Goal: Task Accomplishment & Management: Manage account settings

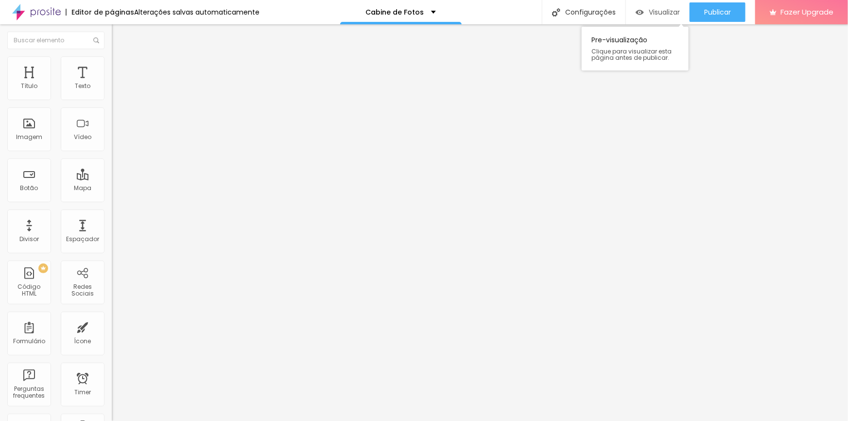
click at [668, 15] on span "Visualizar" at bounding box center [664, 12] width 31 height 8
click at [112, 84] on span "Trocar imagem" at bounding box center [138, 79] width 53 height 8
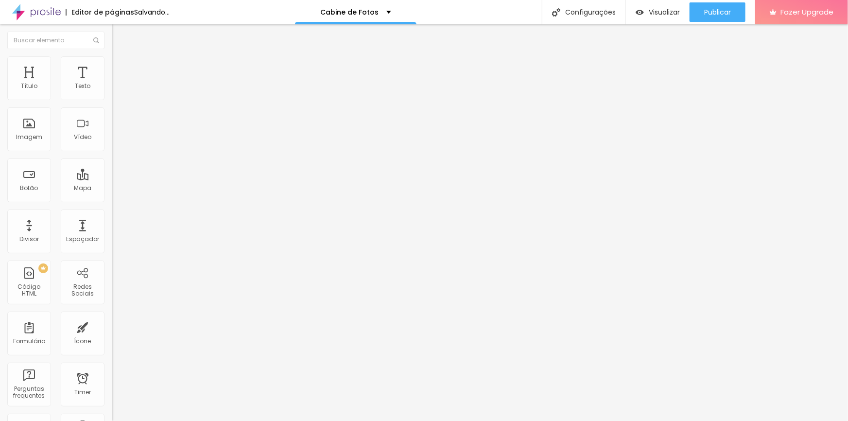
click at [112, 84] on span "Trocar imagem" at bounding box center [138, 79] width 53 height 8
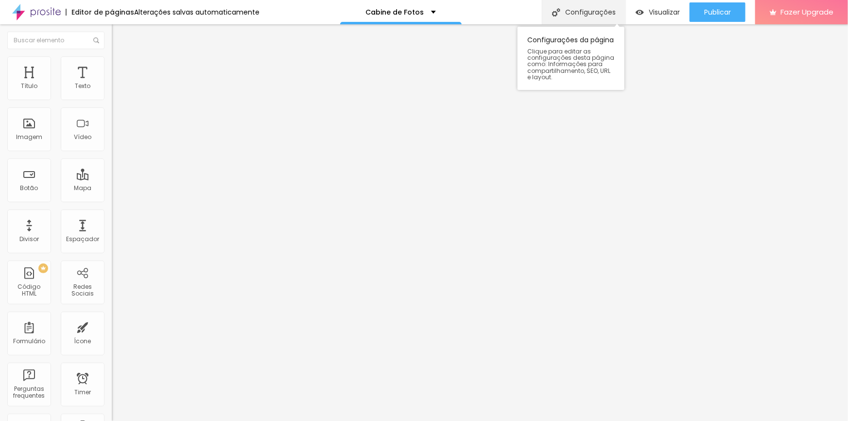
click at [596, 8] on div "Configurações" at bounding box center [584, 12] width 84 height 24
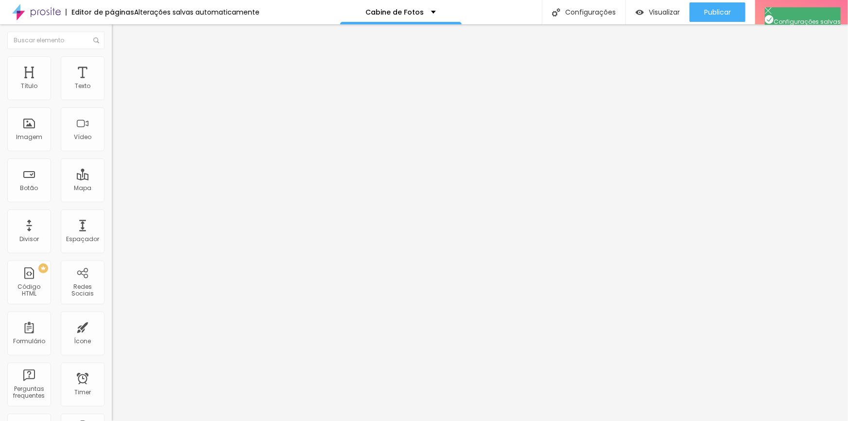
click at [75, 87] on div "Texto" at bounding box center [83, 86] width 16 height 7
type input "44"
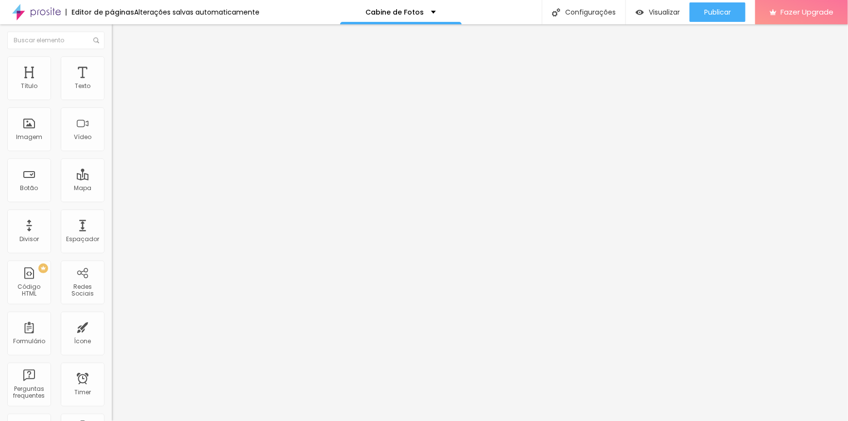
type input "43"
type input "38"
type input "35"
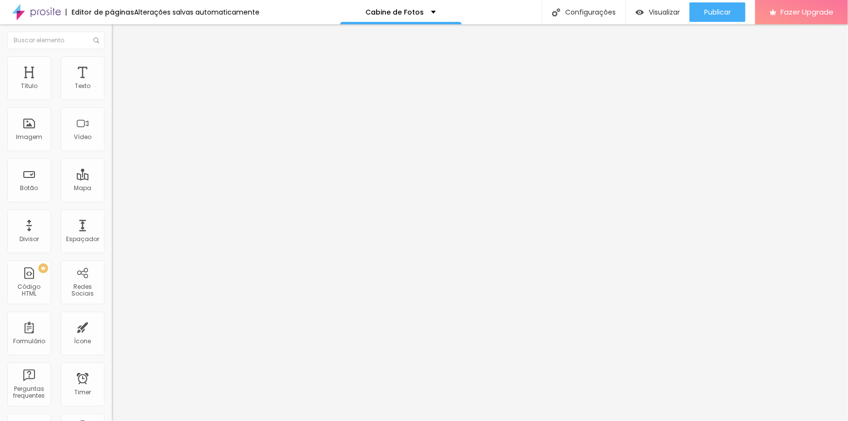
type input "35"
type input "34"
type input "33"
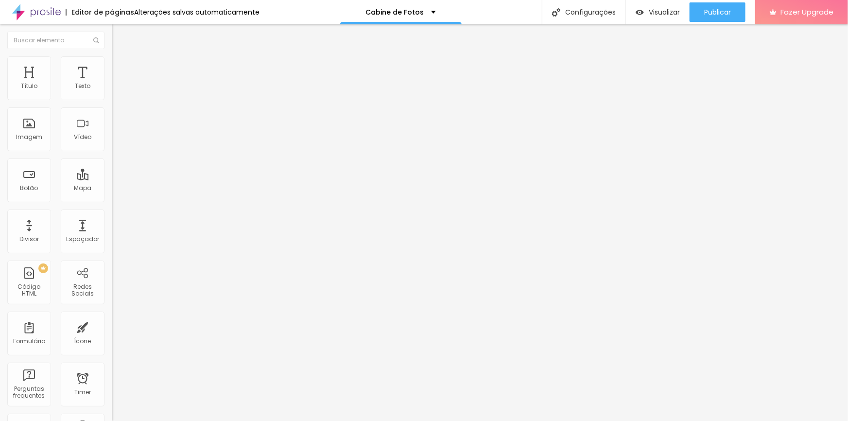
drag, startPoint x: 43, startPoint y: 202, endPoint x: 35, endPoint y: 200, distance: 8.0
type input "33"
click at [112, 229] on input "range" at bounding box center [143, 233] width 63 height 8
click at [426, 9] on div "Cabine de Fotos" at bounding box center [401, 12] width 70 height 7
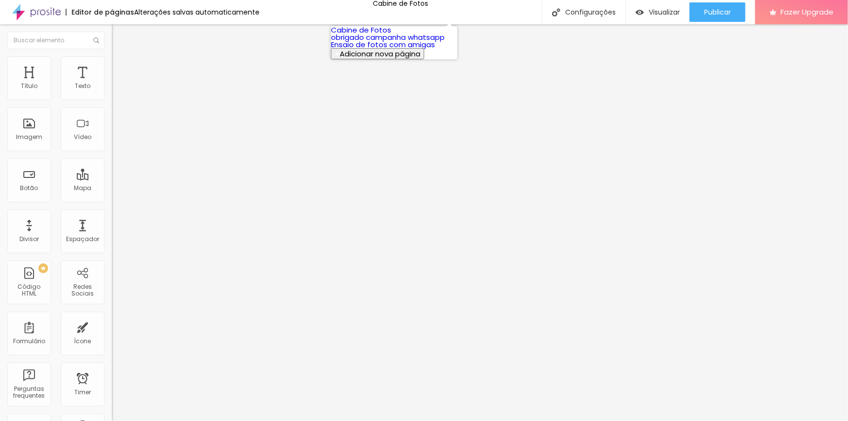
click at [384, 35] on link "Cabine de Fotos" at bounding box center [361, 30] width 60 height 10
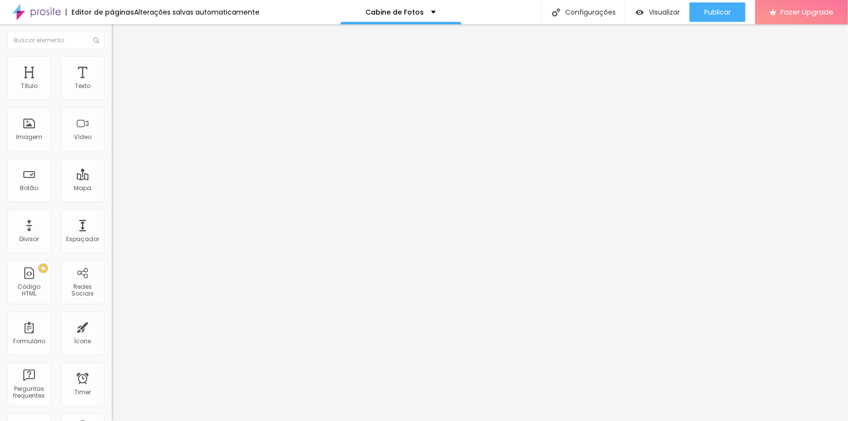
click at [112, 84] on span "Trocar imagem" at bounding box center [138, 79] width 53 height 8
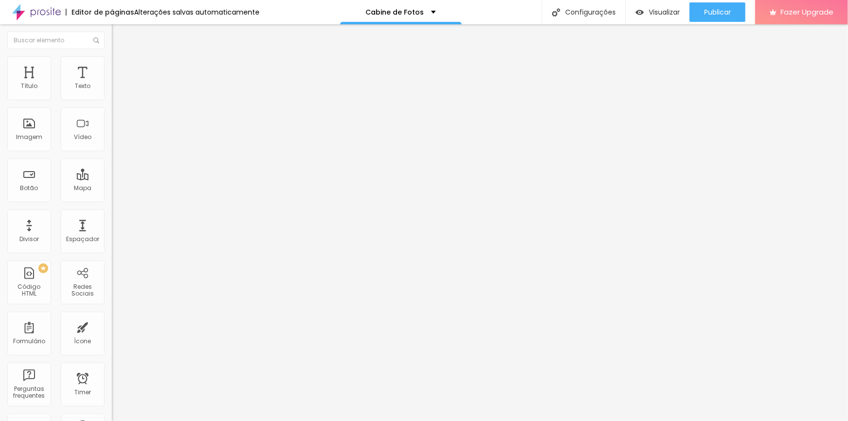
click at [112, 84] on span "Trocar imagem" at bounding box center [138, 79] width 53 height 8
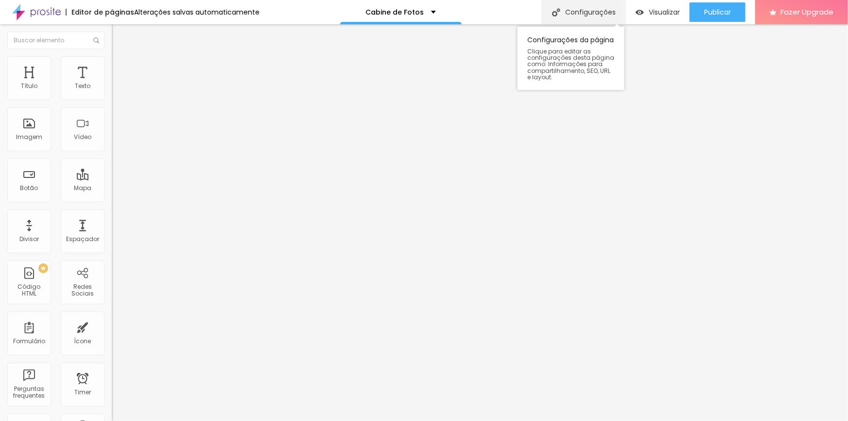
click at [584, 17] on div "Configurações" at bounding box center [584, 12] width 84 height 24
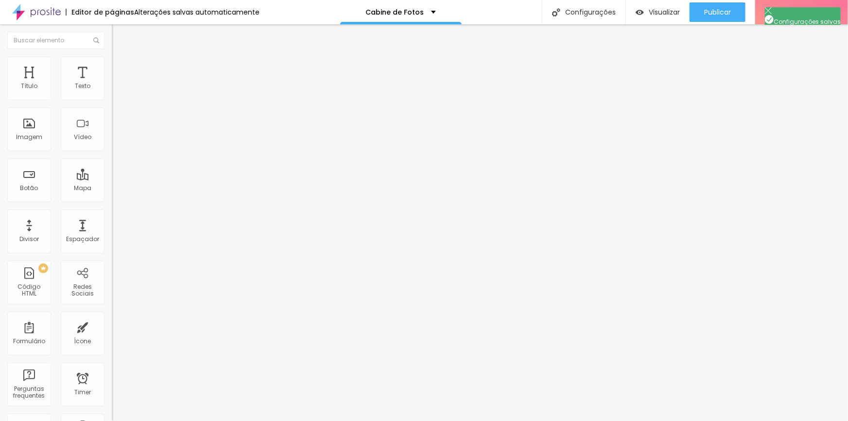
click at [112, 84] on span "Trocar imagem" at bounding box center [138, 79] width 53 height 8
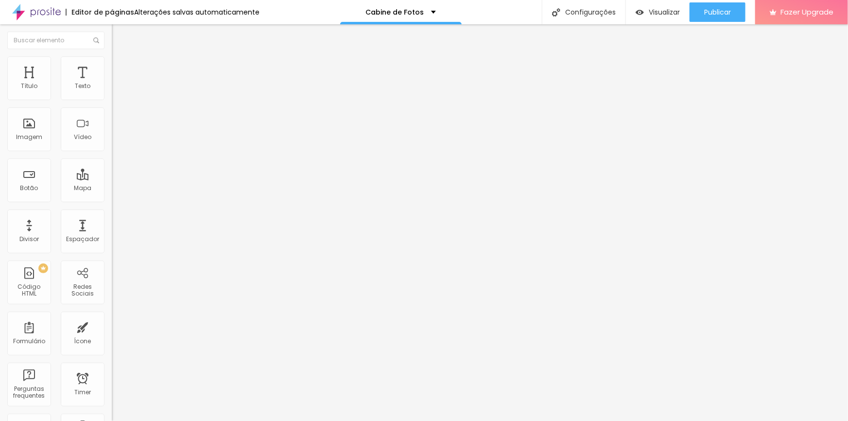
click at [112, 84] on span "Trocar imagem" at bounding box center [138, 79] width 53 height 8
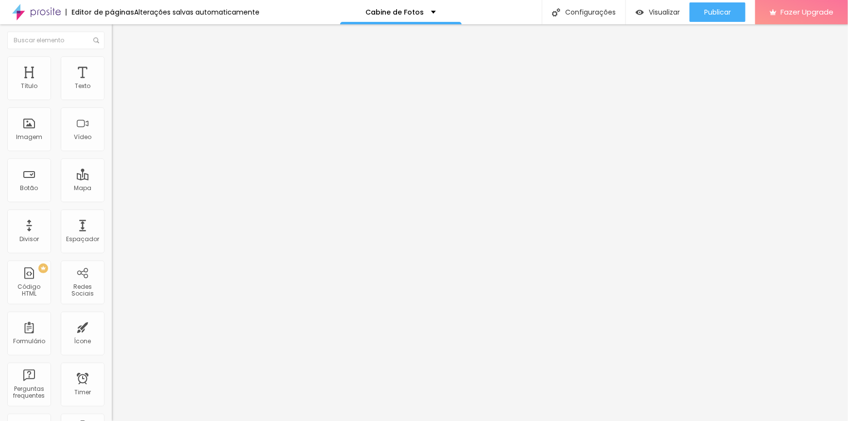
click at [112, 84] on span "Trocar imagem" at bounding box center [138, 79] width 53 height 8
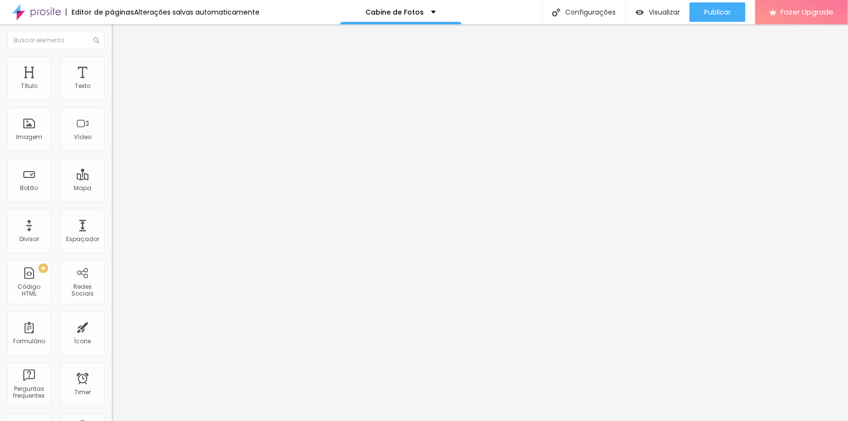
click at [112, 84] on span "Trocar imagem" at bounding box center [138, 79] width 53 height 8
click at [602, 8] on div "Configurações" at bounding box center [584, 12] width 84 height 24
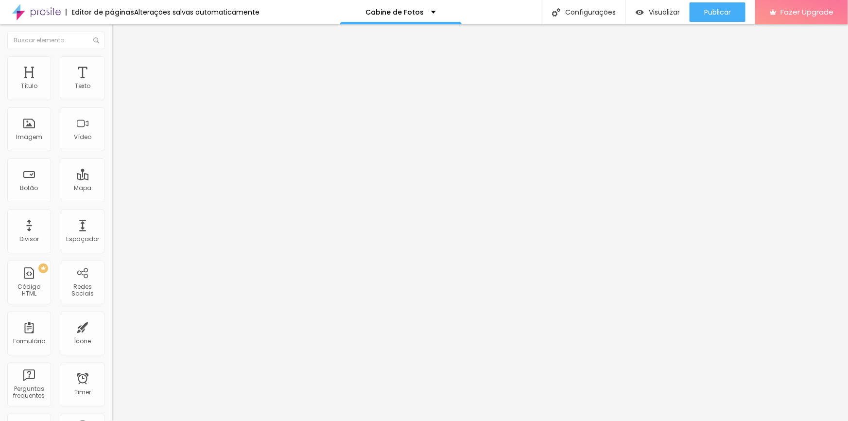
drag, startPoint x: 397, startPoint y: 123, endPoint x: 409, endPoint y: 140, distance: 21.6
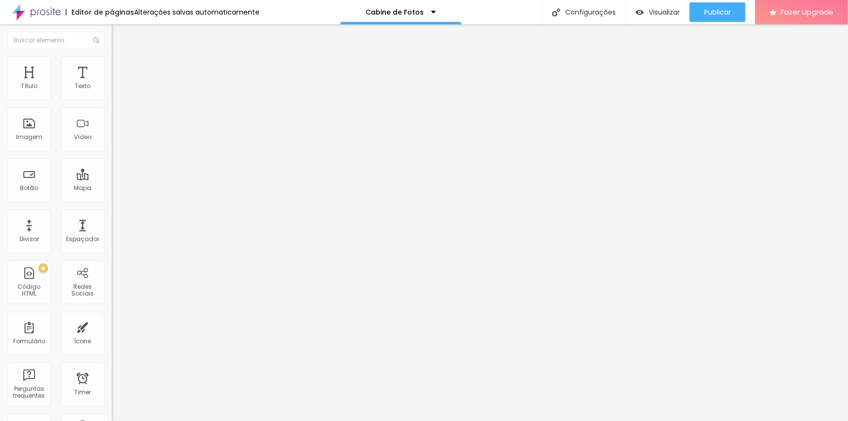
drag, startPoint x: 395, startPoint y: 165, endPoint x: 335, endPoint y: 117, distance: 77.1
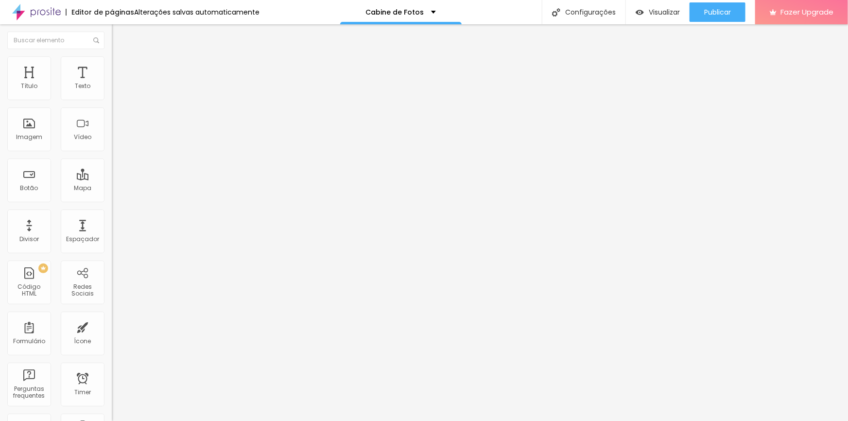
scroll to position [0, 167]
drag, startPoint x: 332, startPoint y: 213, endPoint x: 615, endPoint y: 242, distance: 284.4
drag, startPoint x: 334, startPoint y: 210, endPoint x: 605, endPoint y: 212, distance: 271.2
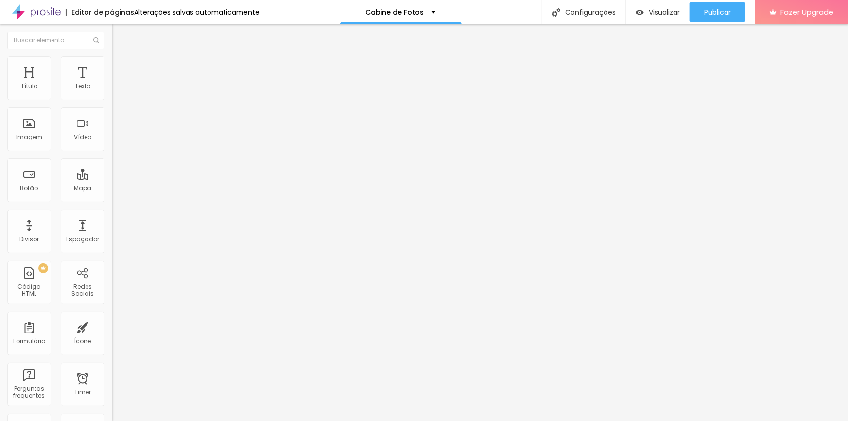
paste input "Foto Cabine no Rio de Janeiro – Engajamento e Visibilidade para seu evento"
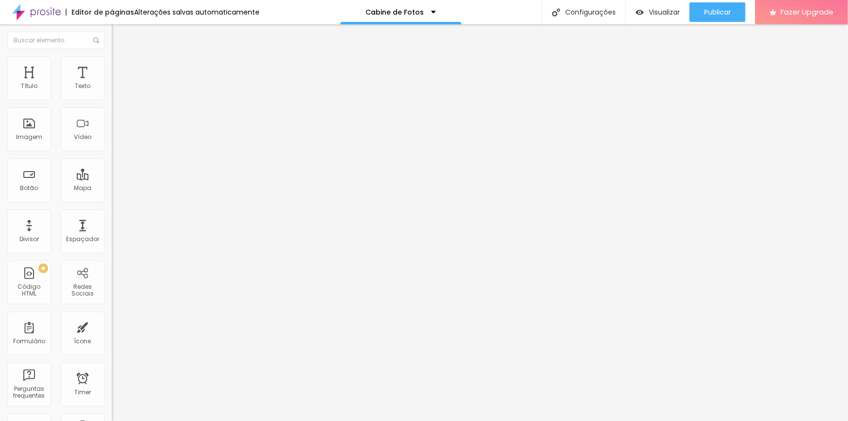
drag, startPoint x: 542, startPoint y: 212, endPoint x: 608, endPoint y: 207, distance: 65.8
type input "Cabine de fotos RJ - Aluguel Foto Cabine no Rio de Janeiro – totem de fotos RJ"
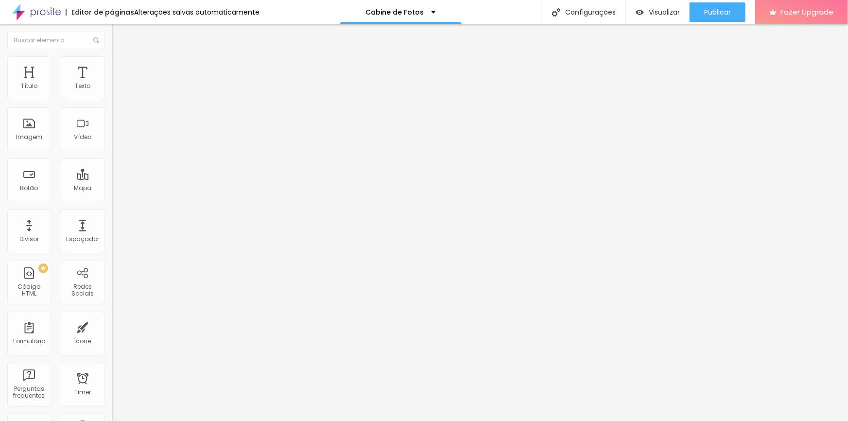
drag, startPoint x: 413, startPoint y: 282, endPoint x: 324, endPoint y: 250, distance: 95.0
paste textarea "Nossa cabine de fotos é a solução ideal para ativar marcas em feiras, congresso…"
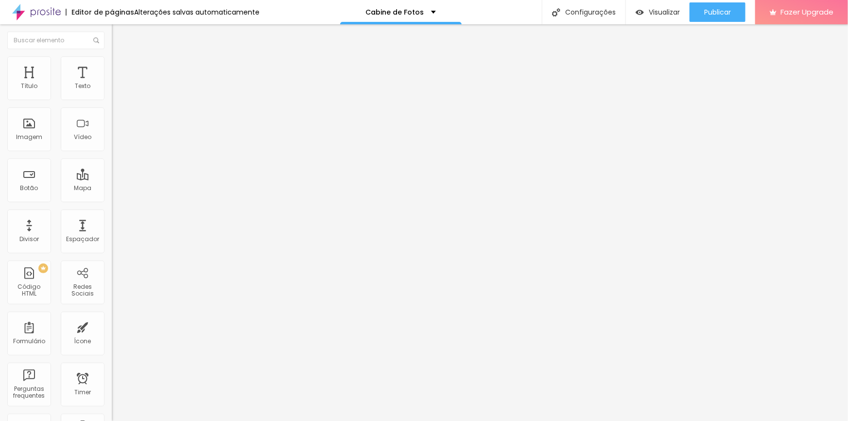
type textarea "Nossa cabine de fotos é a solução ideal para ativar marcas em feiras, congresso…"
drag, startPoint x: 334, startPoint y: 299, endPoint x: 552, endPoint y: 337, distance: 221.5
paste textarea "cabine de fotos rj,cabine de fotos, cabine de fotos no rio de janeiro, foto cab…"
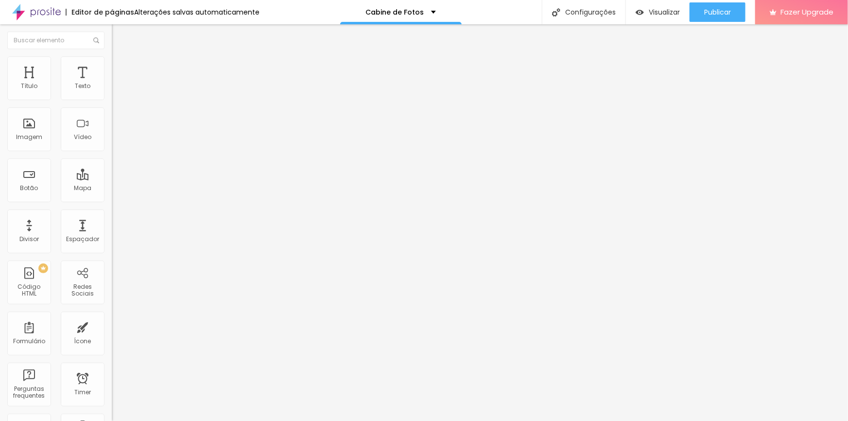
scroll to position [0, 0]
type textarea "cabine de fotos rj, aluguel cabine de fotos rj, aluguel totem rj, cabine de fot…"
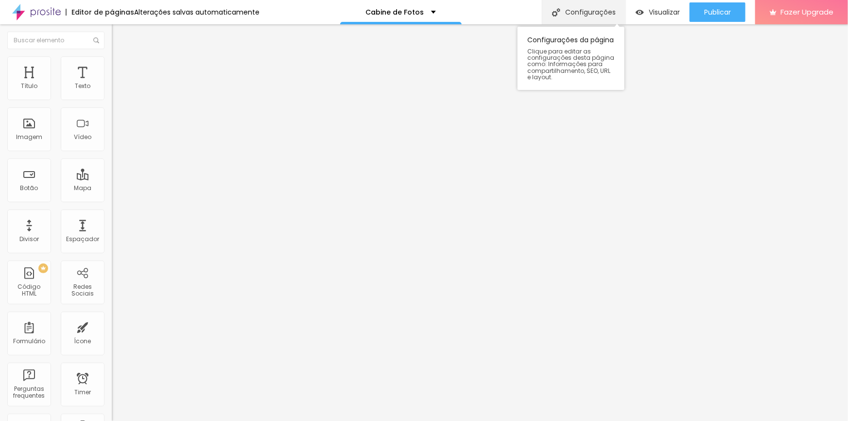
click at [604, 4] on div "Configurações" at bounding box center [584, 12] width 84 height 24
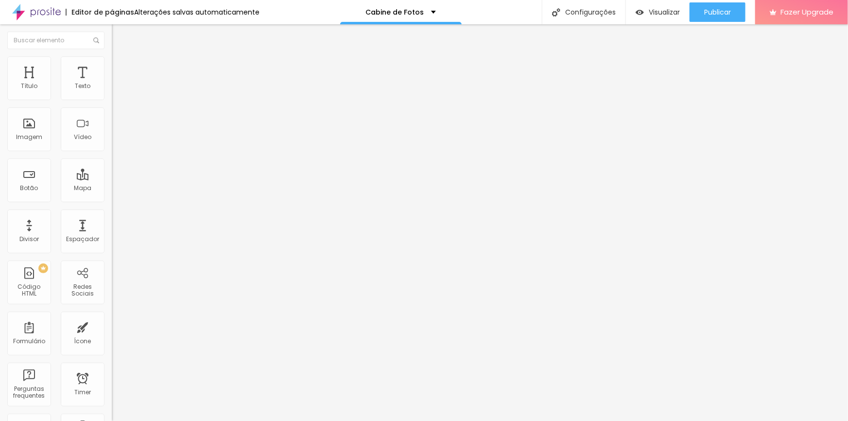
click at [112, 84] on span "Trocar imagem" at bounding box center [138, 79] width 53 height 8
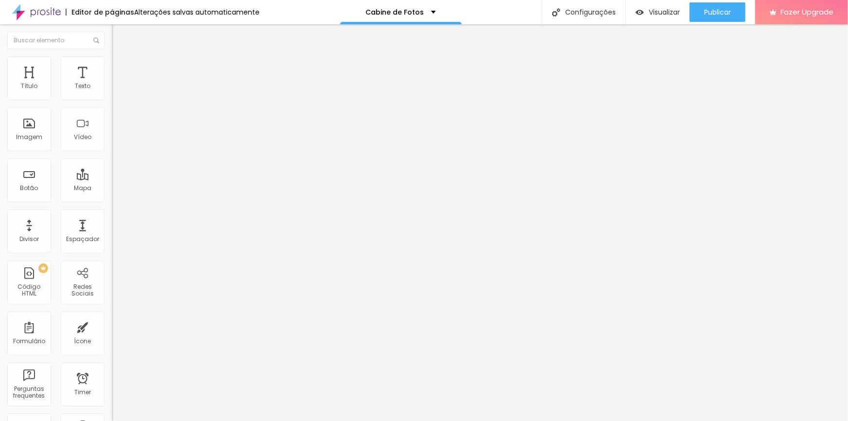
click at [169, 420] on div at bounding box center [424, 427] width 848 height 0
click at [112, 84] on span "Adicionar imagem" at bounding box center [143, 79] width 63 height 8
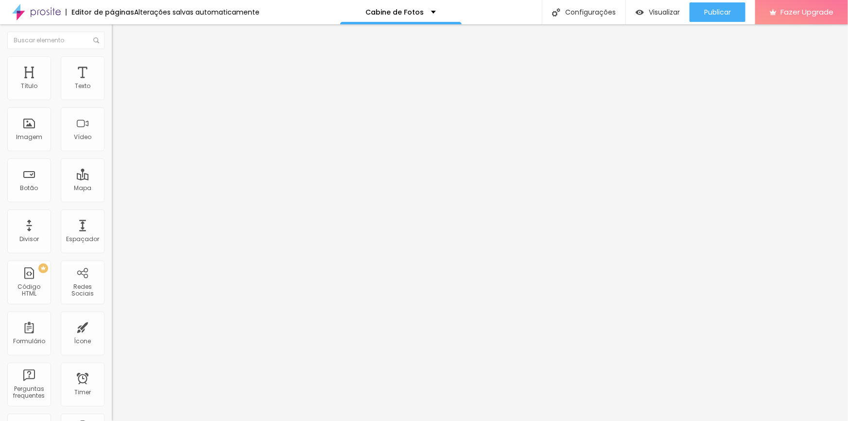
click at [112, 152] on span "1:1 Quadrado" at bounding box center [131, 148] width 38 height 8
click at [112, 179] on span "Original" at bounding box center [123, 175] width 23 height 8
click at [112, 157] on div "Cinema 16:9" at bounding box center [168, 154] width 112 height 6
click at [112, 166] on div "Padrão 4:3" at bounding box center [168, 163] width 112 height 6
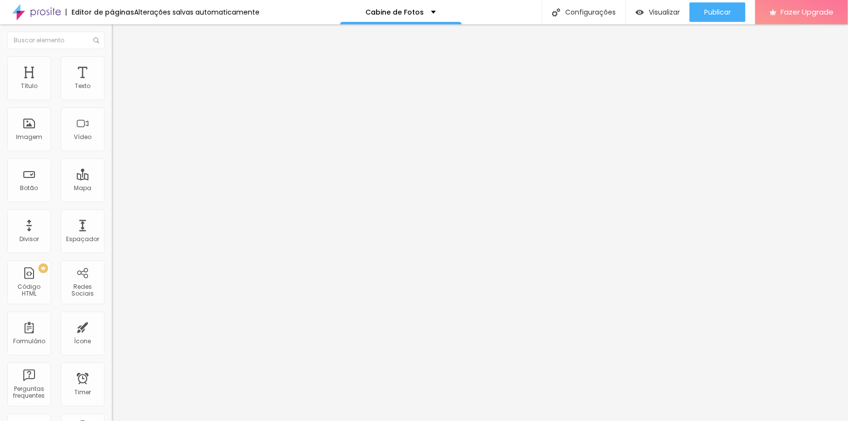
click at [112, 173] on span "Quadrado" at bounding box center [128, 169] width 32 height 8
click at [112, 179] on span "Original" at bounding box center [123, 175] width 23 height 8
click at [112, 84] on span "Trocar imagem" at bounding box center [138, 79] width 53 height 8
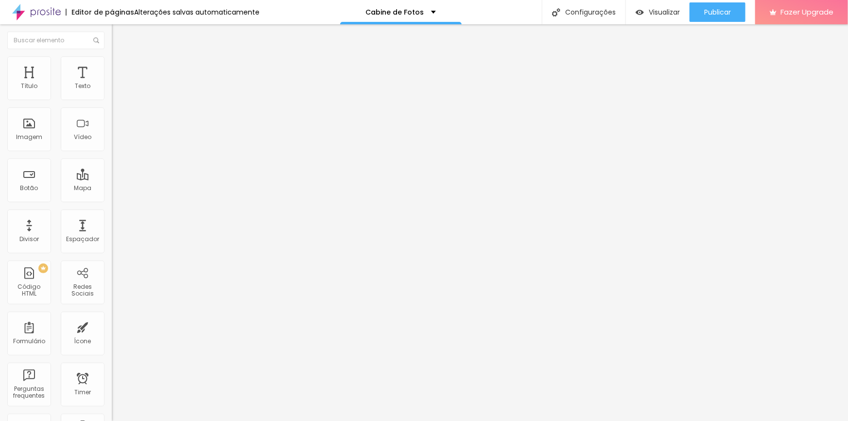
click at [112, 84] on span "Trocar imagem" at bounding box center [138, 79] width 53 height 8
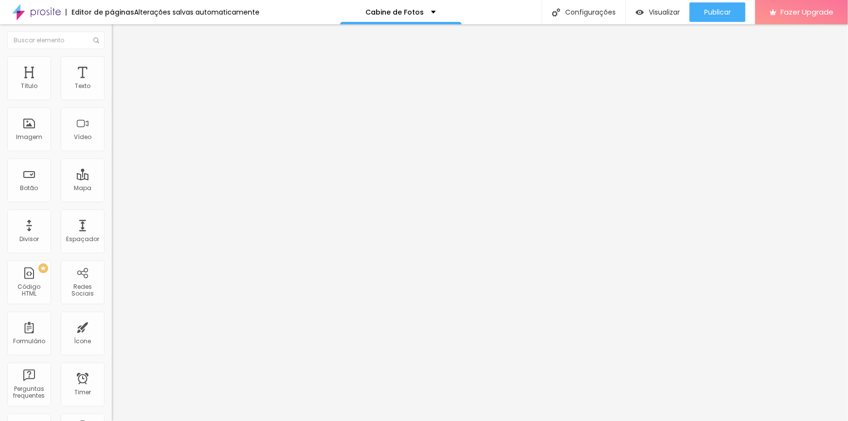
click at [112, 58] on li "Estilo" at bounding box center [168, 61] width 112 height 10
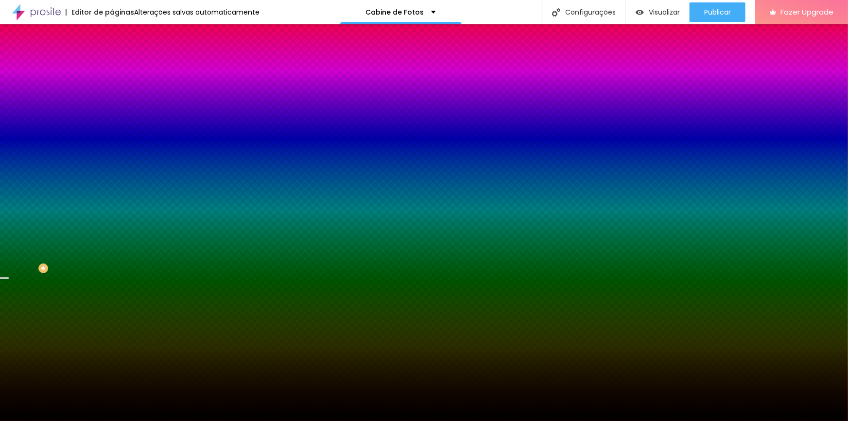
click at [112, 89] on span "Trocar imagem" at bounding box center [138, 85] width 53 height 8
click at [172, 420] on div "Subindo 4/6 arquivos" at bounding box center [424, 424] width 848 height 6
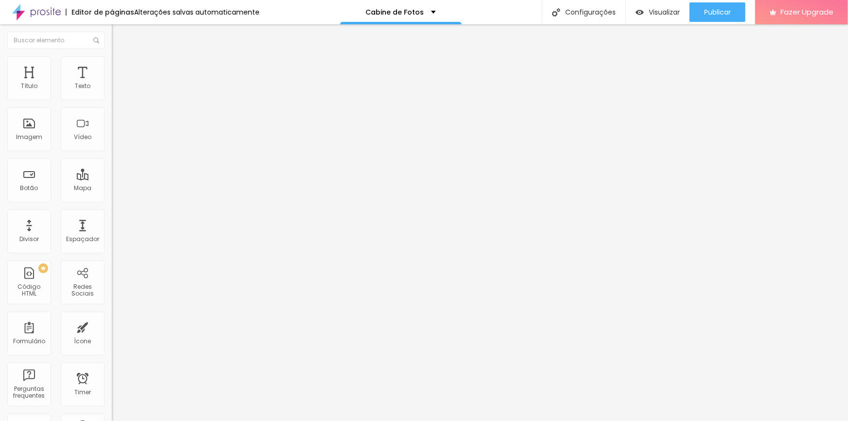
click at [112, 152] on span "1:1 Quadrado" at bounding box center [131, 148] width 38 height 8
click at [112, 179] on span "Original" at bounding box center [123, 175] width 23 height 8
click at [167, 420] on div at bounding box center [424, 427] width 848 height 0
click at [112, 66] on img at bounding box center [116, 70] width 9 height 9
click at [112, 198] on input "https://" at bounding box center [170, 196] width 117 height 10
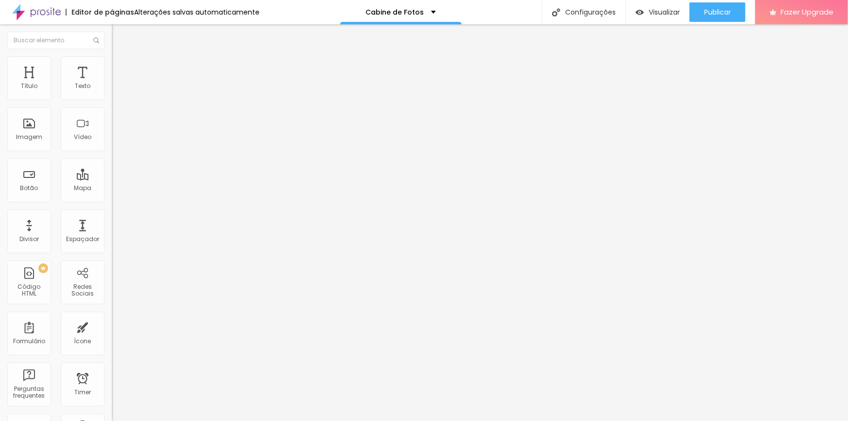
click at [112, 198] on input "https://" at bounding box center [170, 196] width 117 height 10
paste input "wa.me/message/IRWZ2HNKGYTMG1"
type input "https://wa.me/message/IRWZ2HNKGYTMG1"
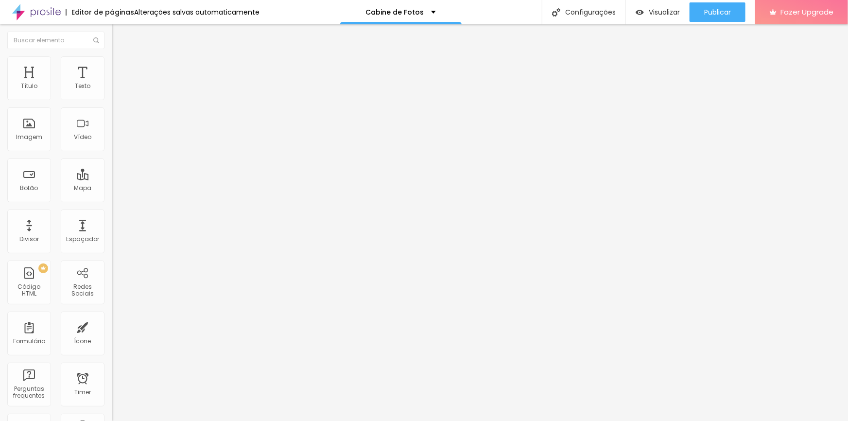
scroll to position [0, 0]
click at [112, 212] on div at bounding box center [168, 212] width 112 height 0
click at [112, 267] on div "Editar Botão Conteúdo Estilo Avançado Texto Contrate agora Alinhamento Tamanho …" at bounding box center [168, 222] width 112 height 397
click at [112, 200] on input "https://" at bounding box center [170, 196] width 117 height 10
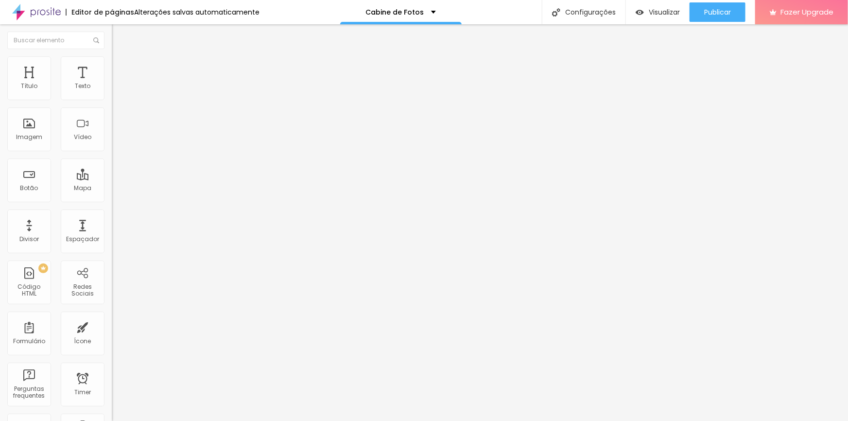
click at [112, 200] on input "https://" at bounding box center [170, 196] width 117 height 10
paste input "wa.me/message/IRWZ2HNKGYTMG1"
type input "https://wa.me/message/IRWZ2HNKGYTMG1"
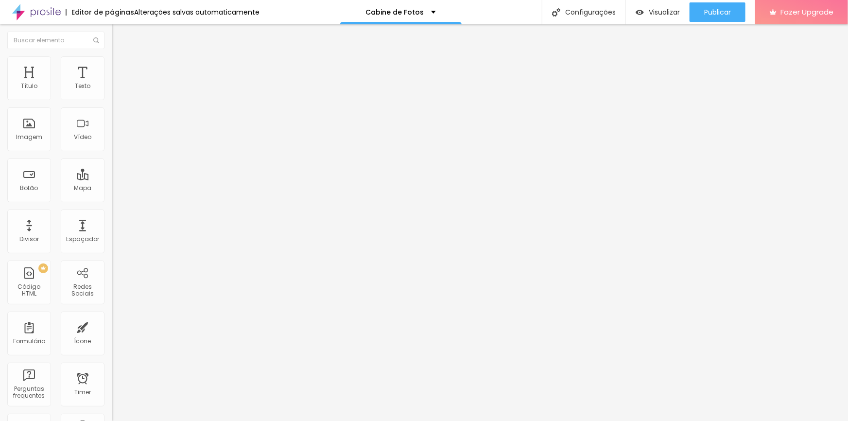
click at [112, 212] on div at bounding box center [168, 212] width 112 height 0
click at [112, 223] on div "Texto Contrate agora Alinhamento Tamanho Normal Pequeno Normal Grande Link URL …" at bounding box center [168, 149] width 112 height 147
click at [112, 200] on input "https://" at bounding box center [170, 196] width 117 height 10
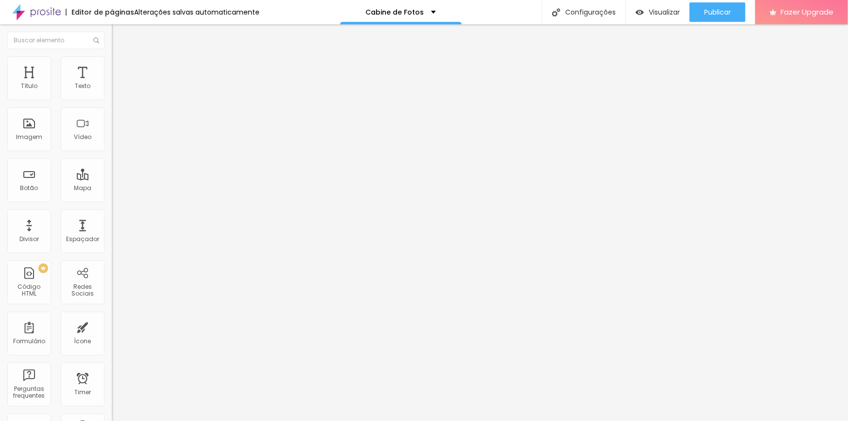
paste input "wa.me/message/IRWZ2HNKGYTMG1"
type input "https://wa.me/message/IRWZ2HNKGYTMG1"
click at [112, 216] on div "Texto Contrate agora Alinhamento Tamanho Normal Pequeno Normal Grande Link URL …" at bounding box center [168, 146] width 112 height 141
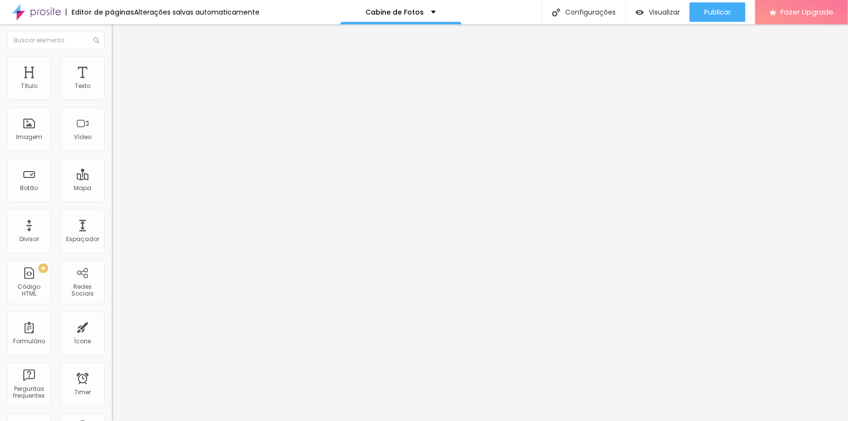
click at [112, 212] on div at bounding box center [168, 212] width 112 height 0
click at [112, 223] on div "Texto Contrate agora Alinhamento Tamanho Normal Pequeno Normal Grande Link URL …" at bounding box center [168, 149] width 112 height 147
click at [724, 11] on span "Publicar" at bounding box center [717, 12] width 27 height 8
click at [112, 152] on span "1:1 Quadrado" at bounding box center [131, 148] width 38 height 8
click at [112, 179] on span "Original" at bounding box center [123, 175] width 23 height 8
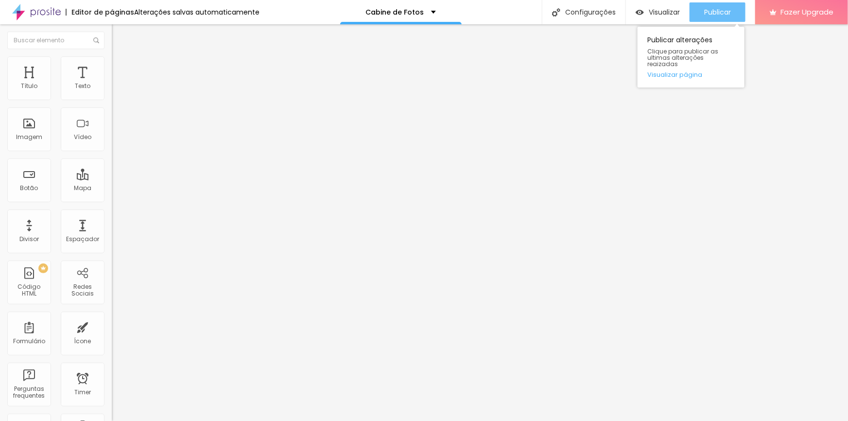
click at [705, 14] on span "Publicar" at bounding box center [717, 12] width 27 height 8
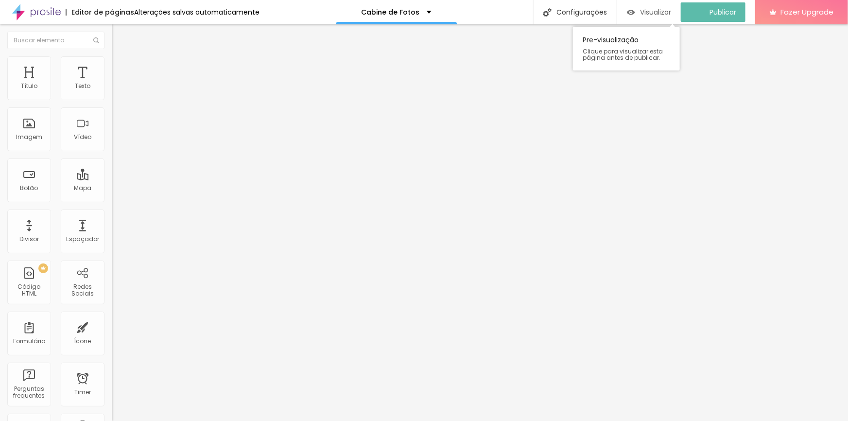
click at [660, 11] on span "Visualizar" at bounding box center [655, 12] width 31 height 8
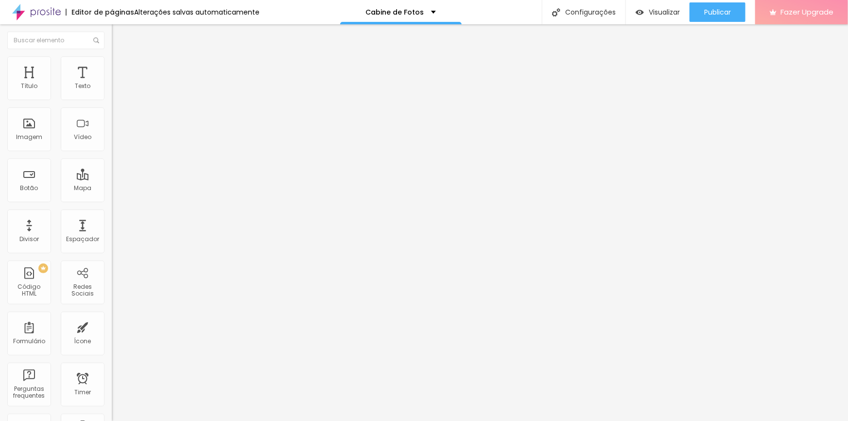
click at [786, 8] on span "Fazer Upgrade" at bounding box center [807, 12] width 53 height 8
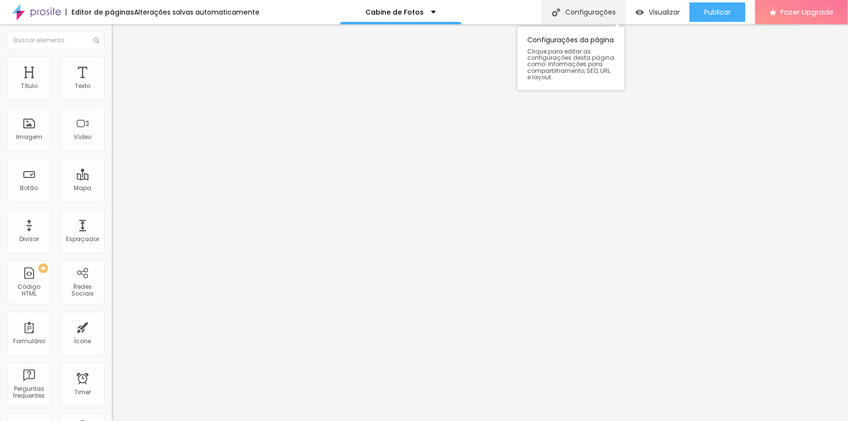
click at [574, 10] on div "Configurações" at bounding box center [584, 12] width 84 height 24
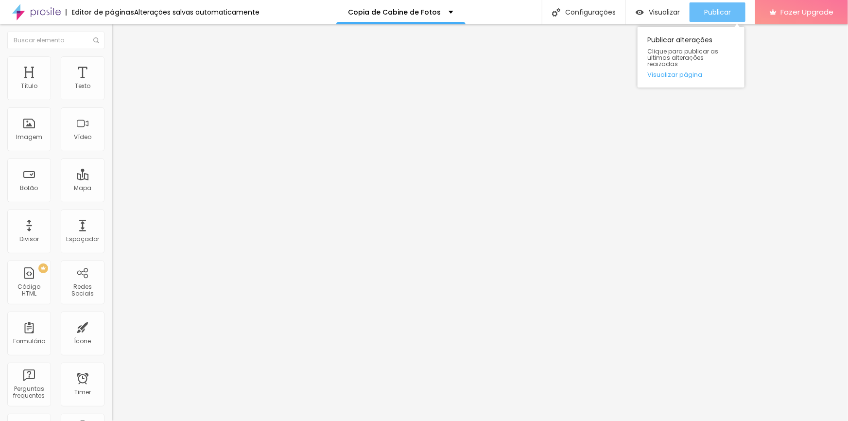
click at [718, 11] on span "Publicar" at bounding box center [717, 12] width 27 height 8
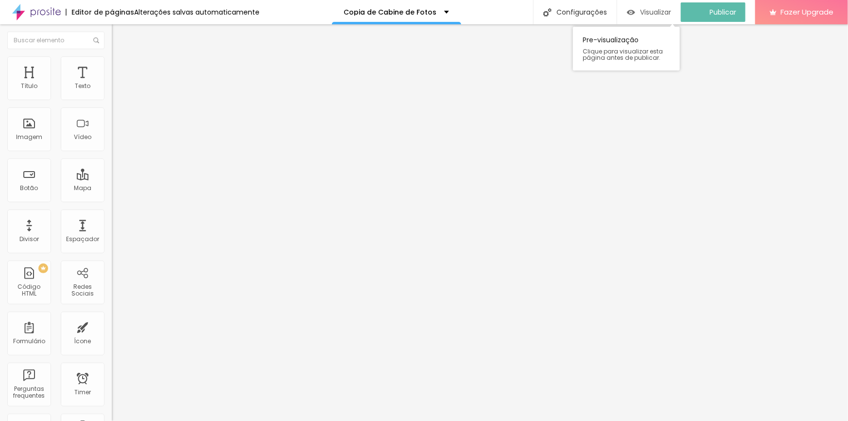
click at [664, 14] on span "Visualizar" at bounding box center [655, 12] width 31 height 8
click at [665, 11] on span "Visualizar" at bounding box center [664, 12] width 31 height 8
click at [112, 152] on span "1:1 Quadrado" at bounding box center [131, 148] width 38 height 8
click at [112, 164] on span "Padrão" at bounding box center [123, 160] width 22 height 8
click at [112, 179] on span "Original" at bounding box center [123, 175] width 23 height 8
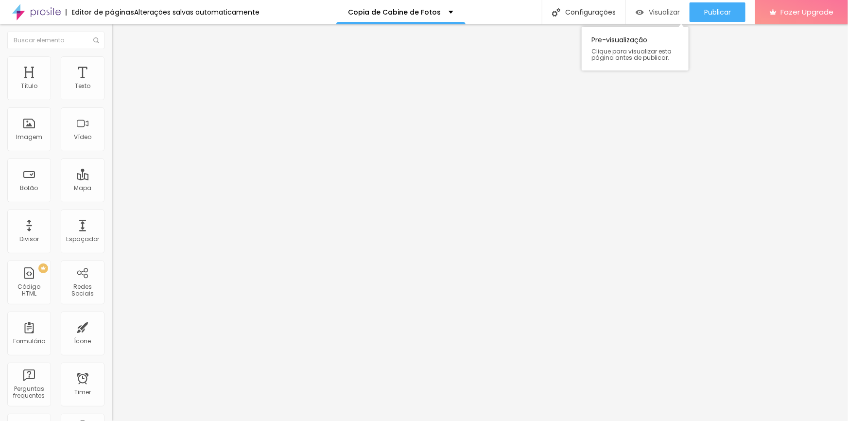
click at [651, 10] on span "Visualizar" at bounding box center [664, 12] width 31 height 8
click at [112, 66] on li "Avançado" at bounding box center [168, 71] width 112 height 10
click at [112, 63] on li "Estilo" at bounding box center [168, 61] width 112 height 10
click at [112, 55] on img at bounding box center [116, 51] width 9 height 9
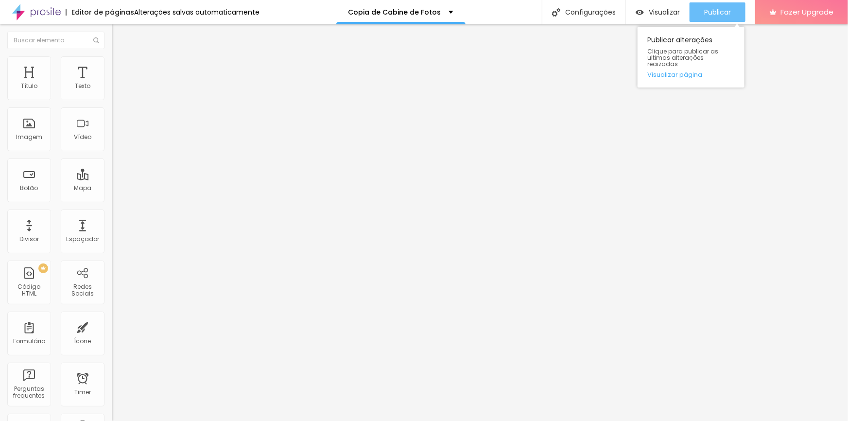
click at [720, 20] on div "Publicar" at bounding box center [717, 11] width 27 height 19
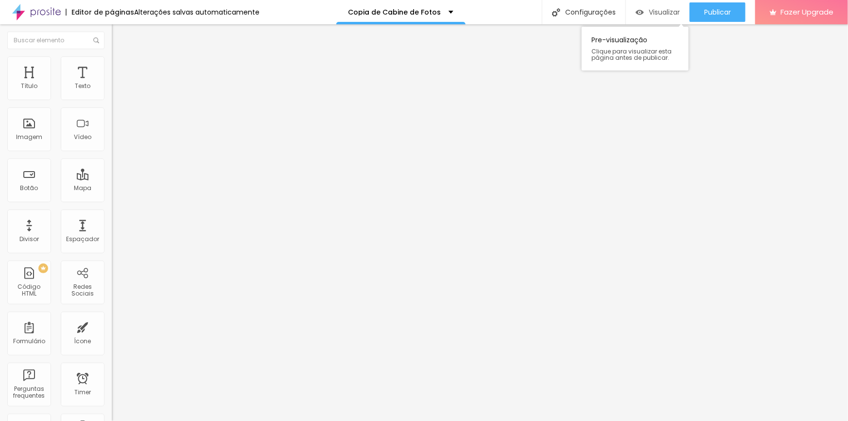
click at [650, 5] on div "Visualizar" at bounding box center [658, 11] width 44 height 19
click at [661, 15] on span "Visualizar" at bounding box center [664, 12] width 31 height 8
click at [646, 10] on div "Visualizar" at bounding box center [658, 12] width 44 height 8
click at [112, 84] on span "Trocar imagem" at bounding box center [138, 79] width 53 height 8
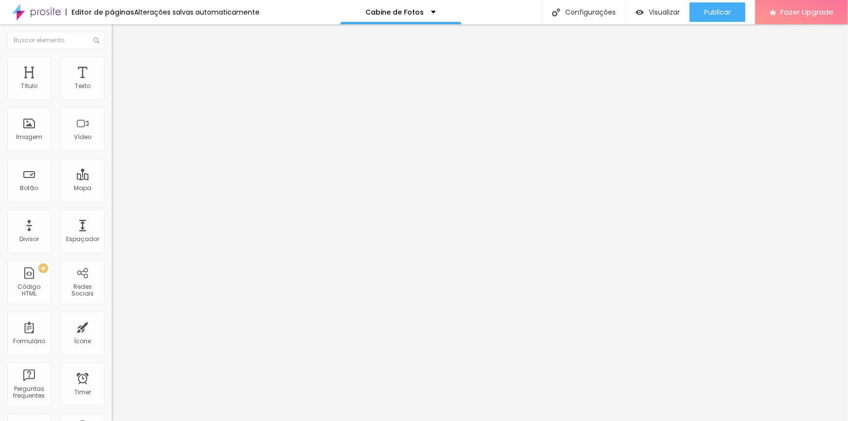
click at [659, 14] on span "Visualizar" at bounding box center [664, 12] width 31 height 8
click at [658, 14] on span "Visualizar" at bounding box center [664, 12] width 31 height 8
click at [726, 12] on span "Publicar" at bounding box center [717, 12] width 27 height 8
click at [657, 8] on span "Visualizar" at bounding box center [664, 12] width 31 height 8
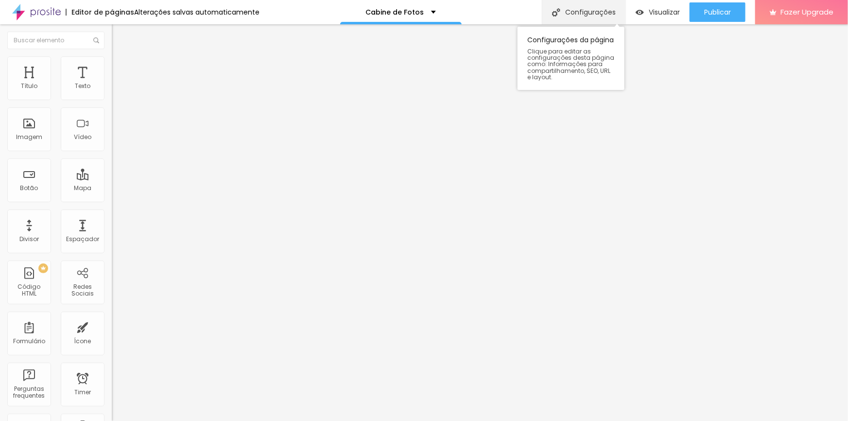
click at [583, 14] on div "Configurações" at bounding box center [584, 12] width 84 height 24
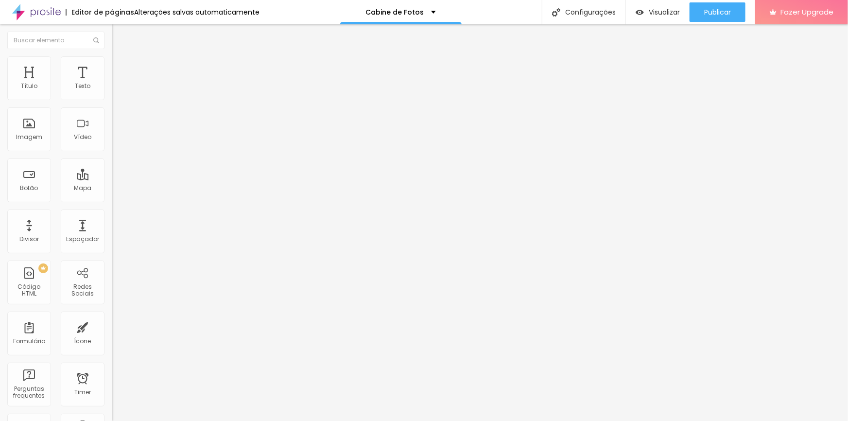
type input "Cabine de fotos- RJ"
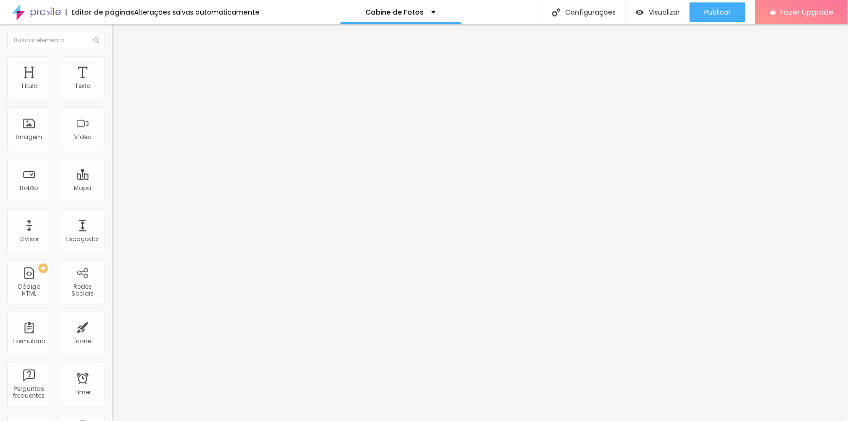
drag, startPoint x: 484, startPoint y: 285, endPoint x: 326, endPoint y: 262, distance: 159.1
drag, startPoint x: 409, startPoint y: 344, endPoint x: 318, endPoint y: 311, distance: 97.2
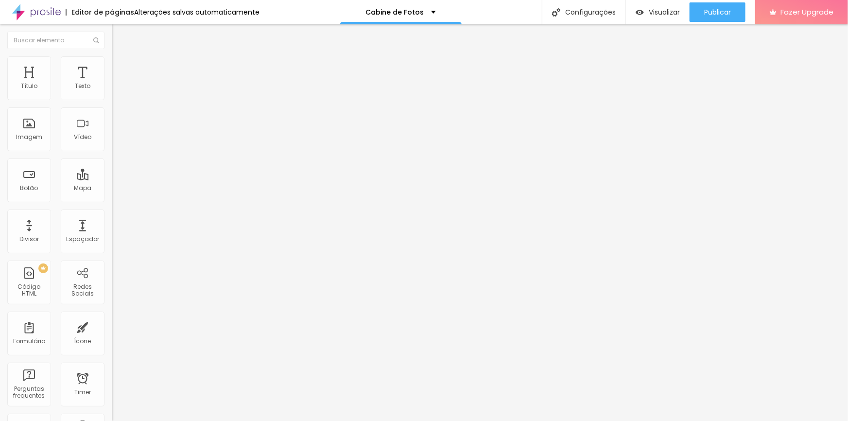
paste textarea "Nossa cabine de fotos é a solução ideal para ativar marcas em feiras, congresso…"
type textarea "Nossa cabine de fotos é a solução ideal para ativar marcas em feiras, congresso…"
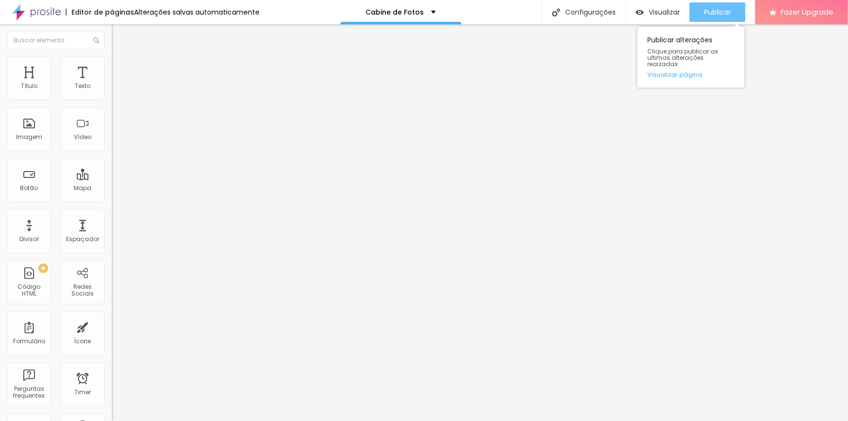
click at [712, 18] on div "Publicar" at bounding box center [717, 11] width 27 height 19
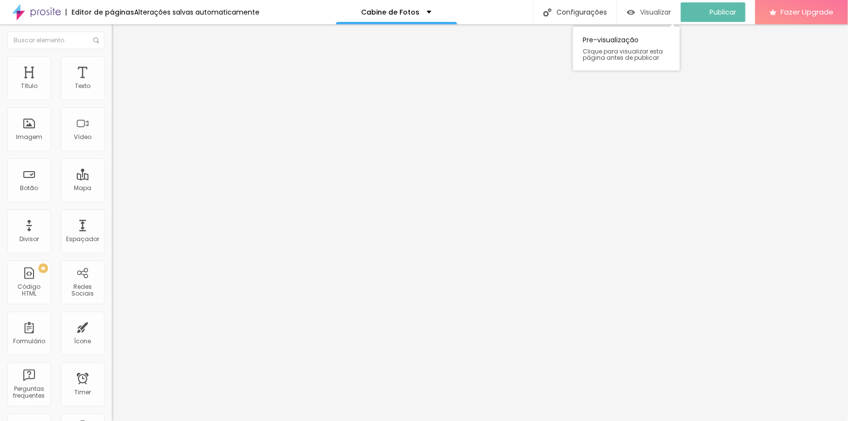
click at [648, 12] on span "Visualizar" at bounding box center [655, 12] width 31 height 8
click at [71, 334] on div "Ícone" at bounding box center [83, 334] width 44 height 44
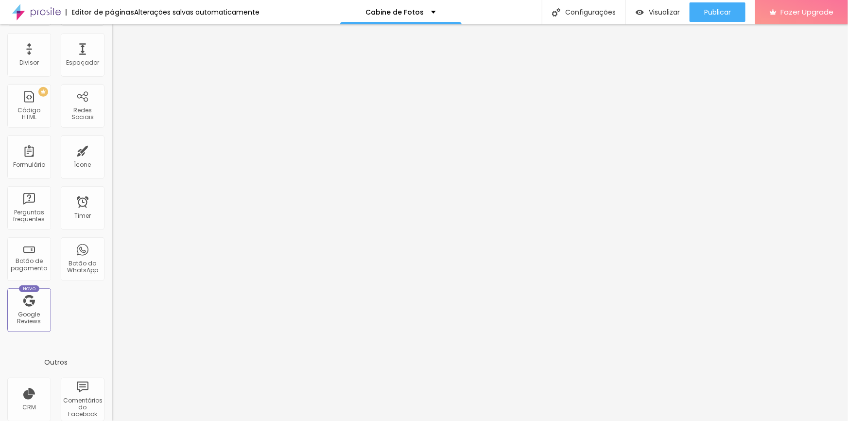
scroll to position [235, 0]
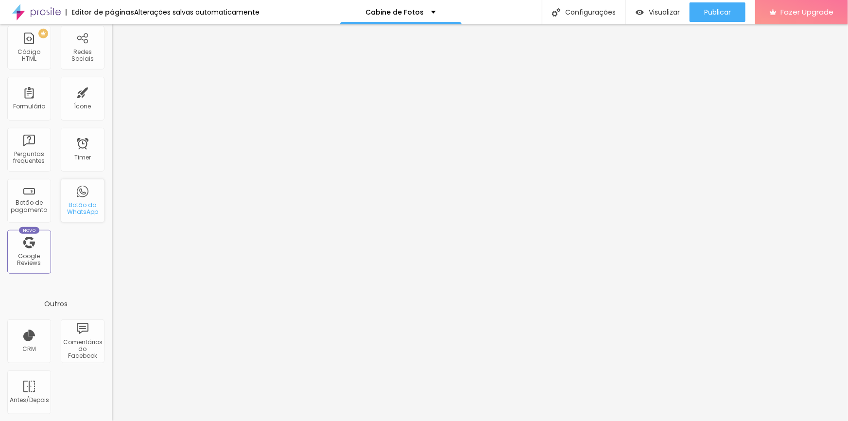
click at [73, 202] on div "Botão do WhatsApp" at bounding box center [82, 209] width 38 height 14
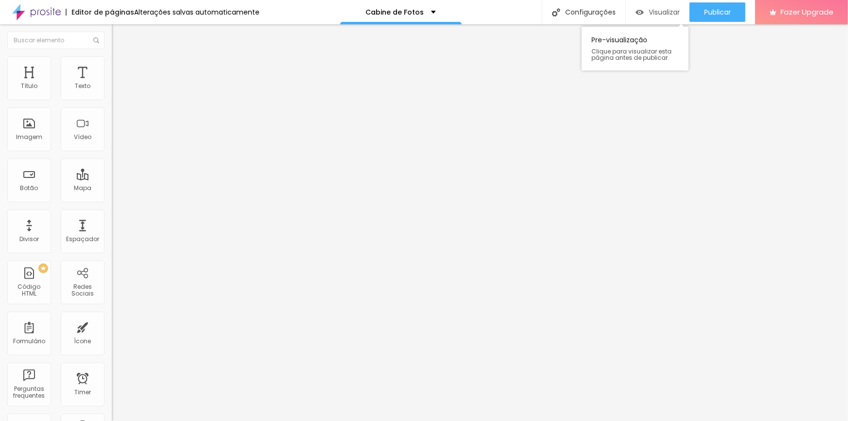
click at [651, 11] on span "Visualizar" at bounding box center [664, 12] width 31 height 8
click at [121, 67] on span "Estilo" at bounding box center [128, 63] width 15 height 8
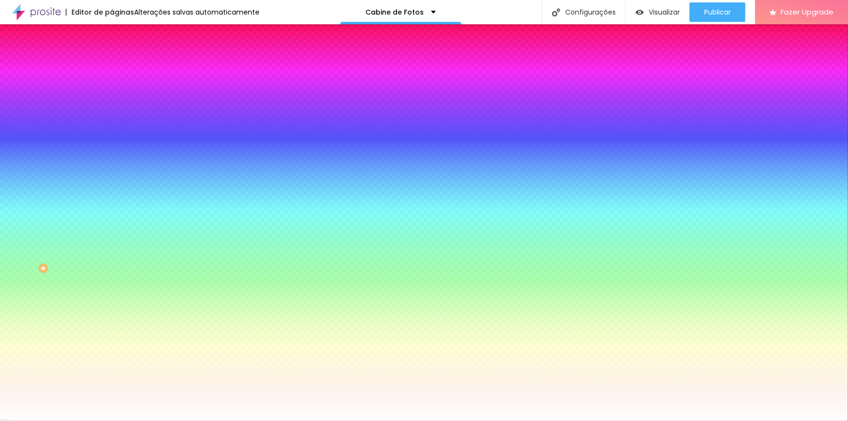
click at [112, 66] on li "Avançado" at bounding box center [168, 71] width 112 height 10
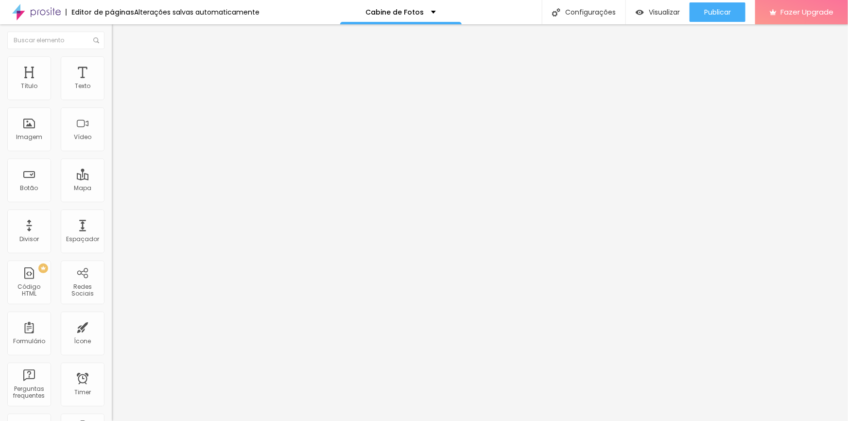
type input "15"
type input "10"
type input "15"
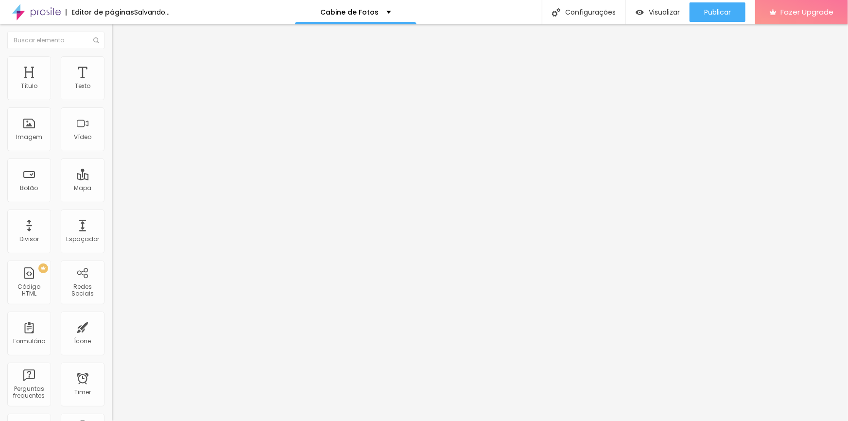
type input "15"
type input "20"
type input "25"
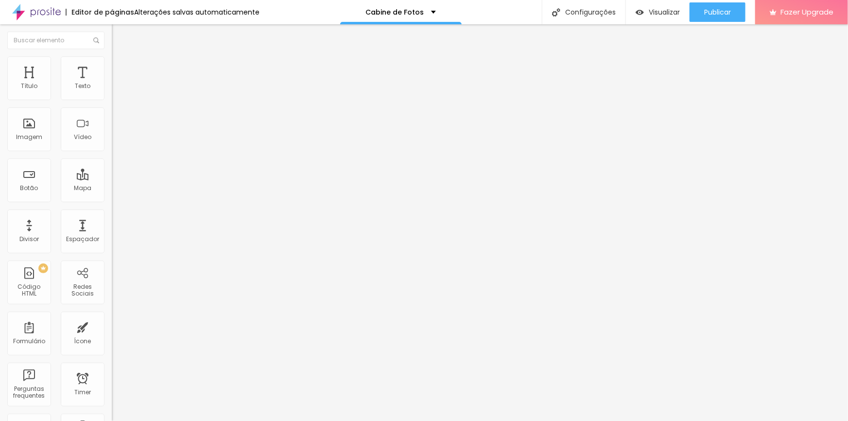
type input "30"
type input "35"
type input "40"
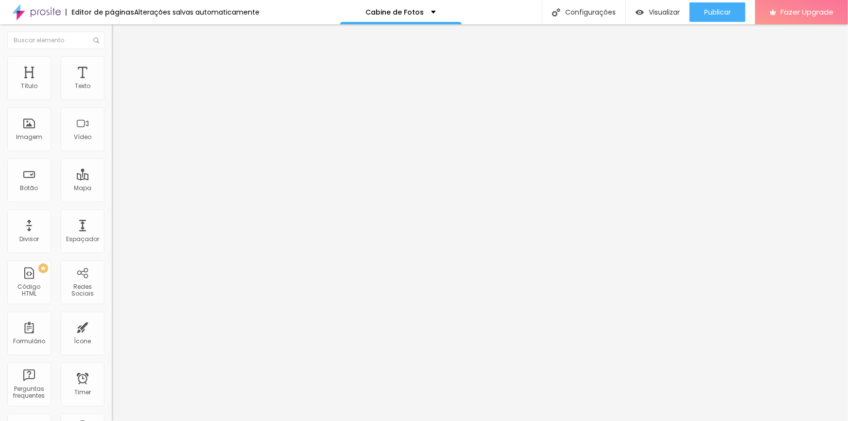
type input "40"
type input "45"
type input "50"
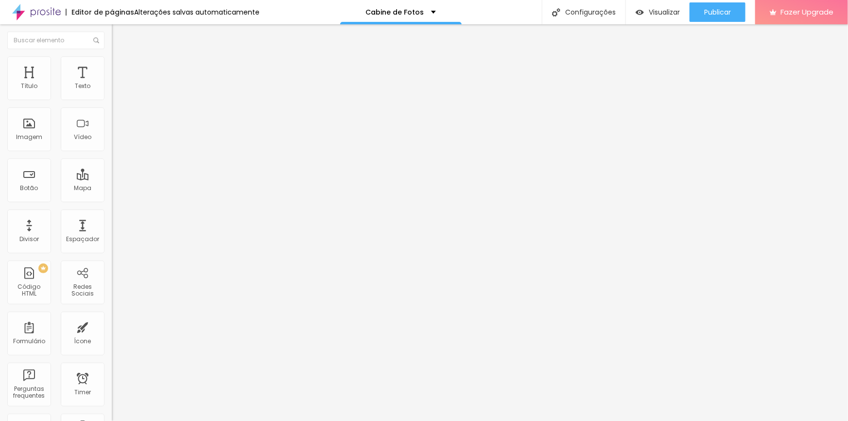
type input "45"
type input "40"
type input "35"
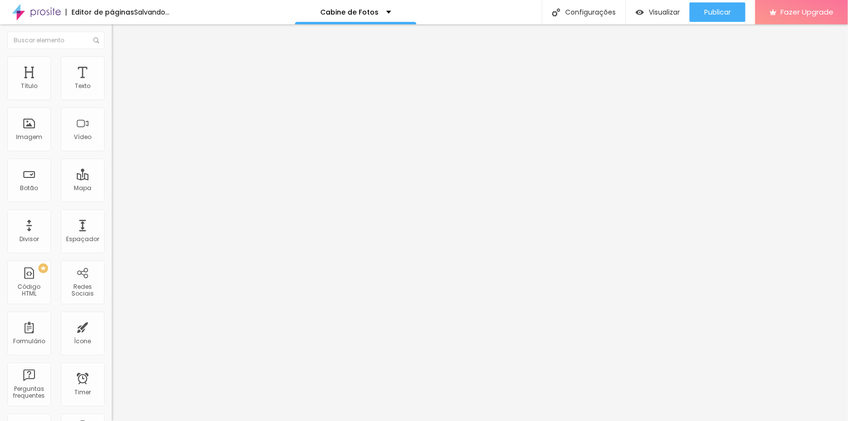
type input "35"
type input "30"
type input "25"
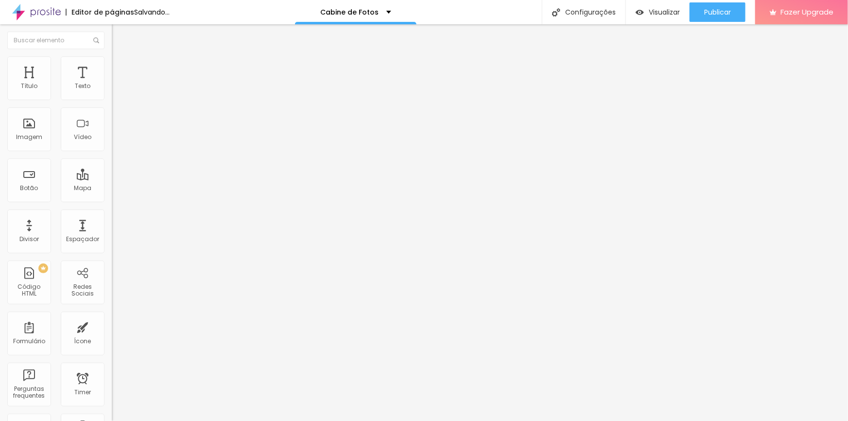
type input "20"
type input "15"
type input "10"
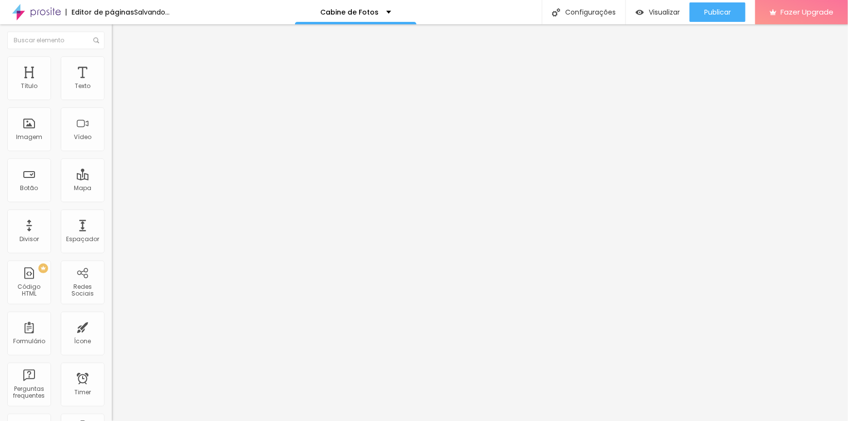
type input "10"
type input "5"
type input "0"
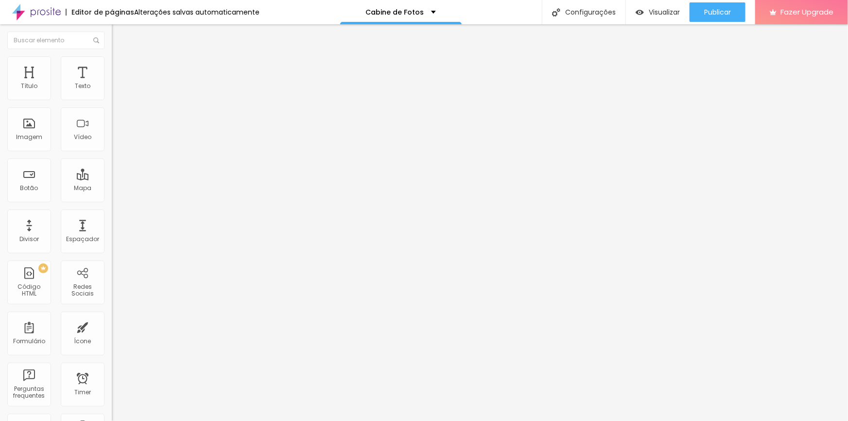
type input "5"
type input "10"
type input "15"
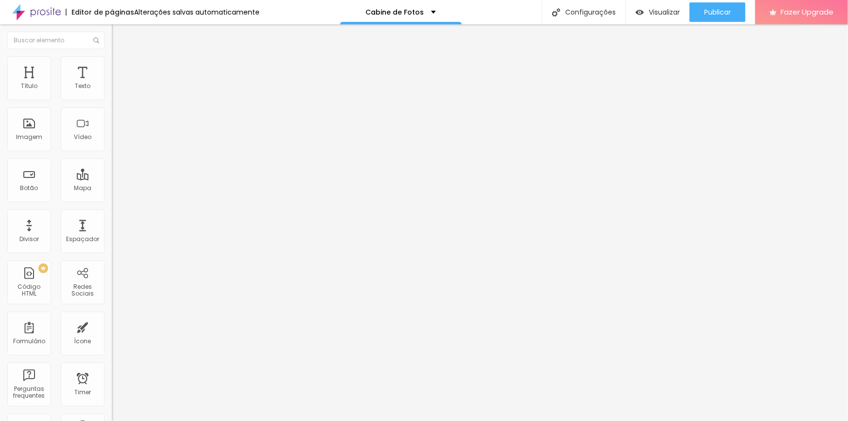
type input "15"
type input "20"
type input "25"
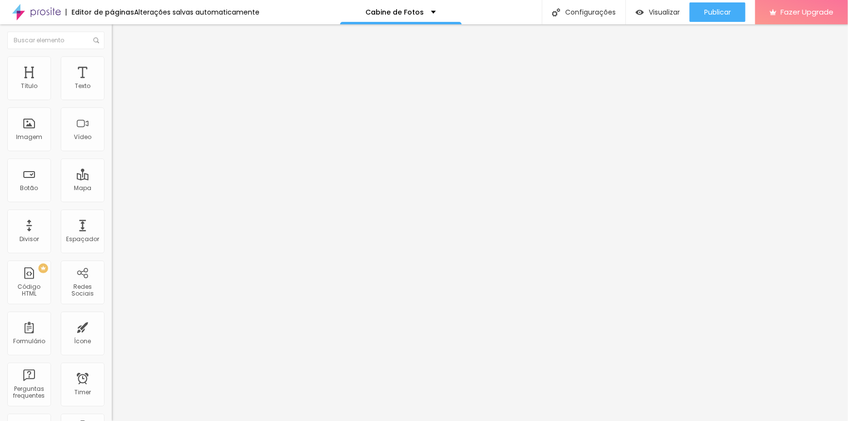
type input "30"
type input "35"
type input "40"
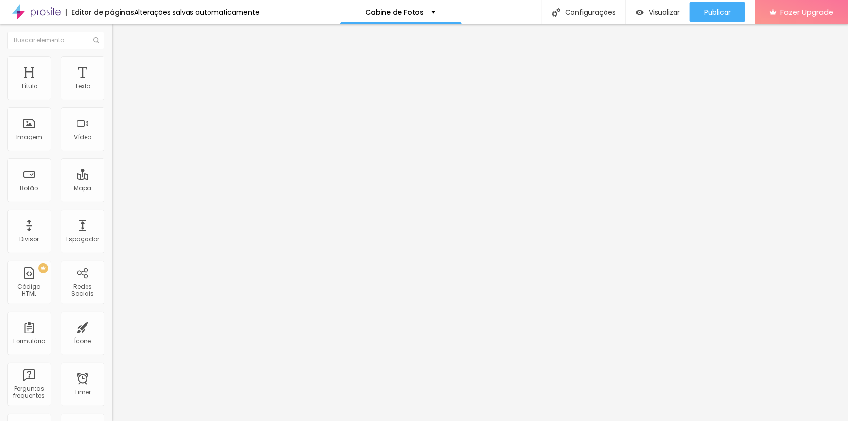
type input "40"
type input "45"
type input "50"
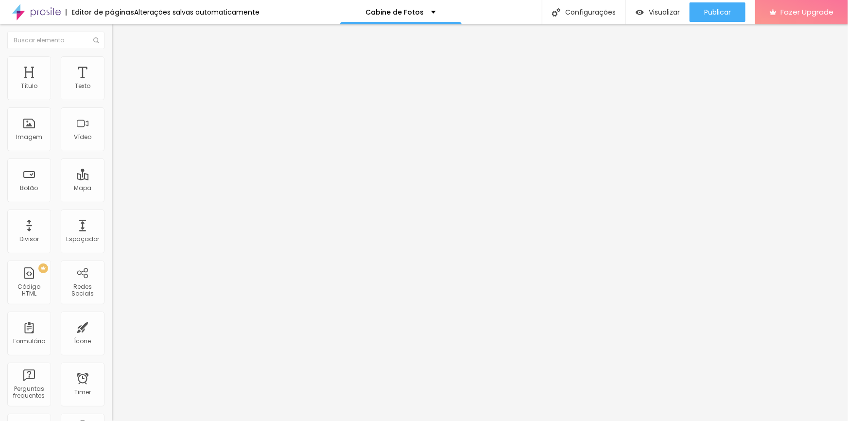
drag, startPoint x: 38, startPoint y: 96, endPoint x: 89, endPoint y: 107, distance: 52.6
type input "50"
click at [112, 189] on input "range" at bounding box center [143, 193] width 63 height 8
click at [112, 145] on span "4:3 Standard" at bounding box center [131, 141] width 39 height 8
click at [112, 157] on span "Wide" at bounding box center [119, 153] width 15 height 8
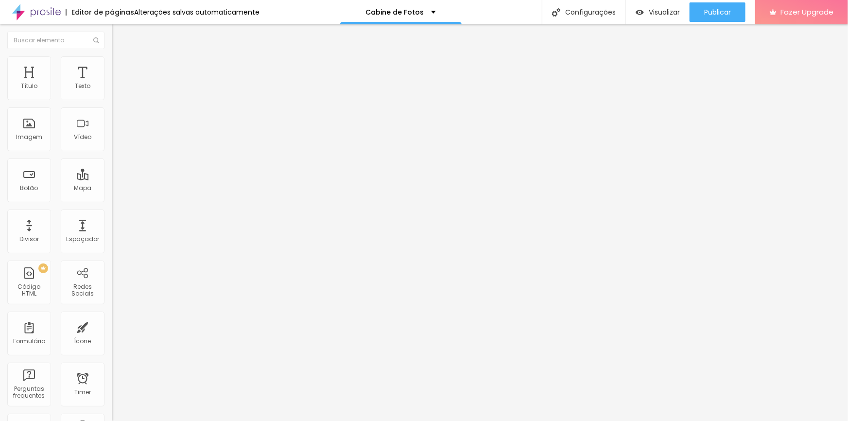
click at [112, 152] on span "Original" at bounding box center [123, 148] width 23 height 8
click at [112, 169] on div "Quadrado 1:1" at bounding box center [168, 166] width 112 height 6
click at [112, 58] on img at bounding box center [116, 60] width 9 height 9
type input "95"
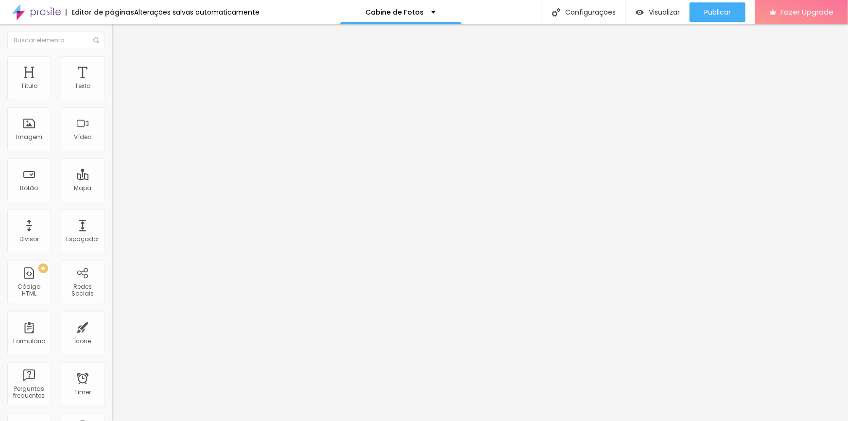
type input "90"
type input "85"
type input "80"
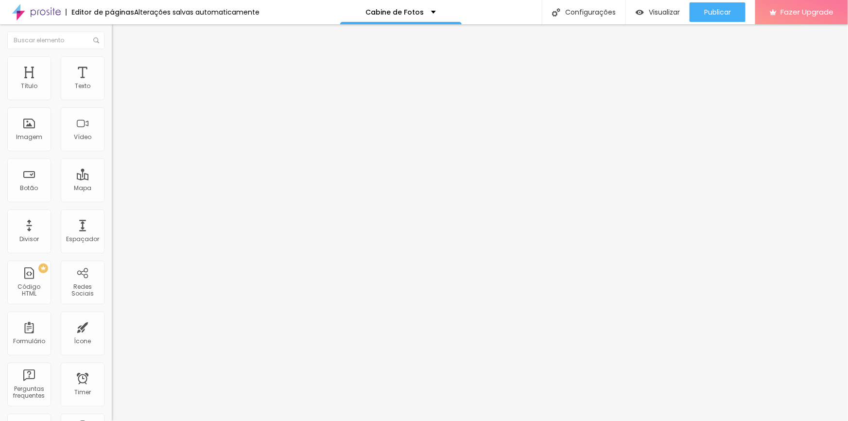
type input "80"
type input "75"
type input "70"
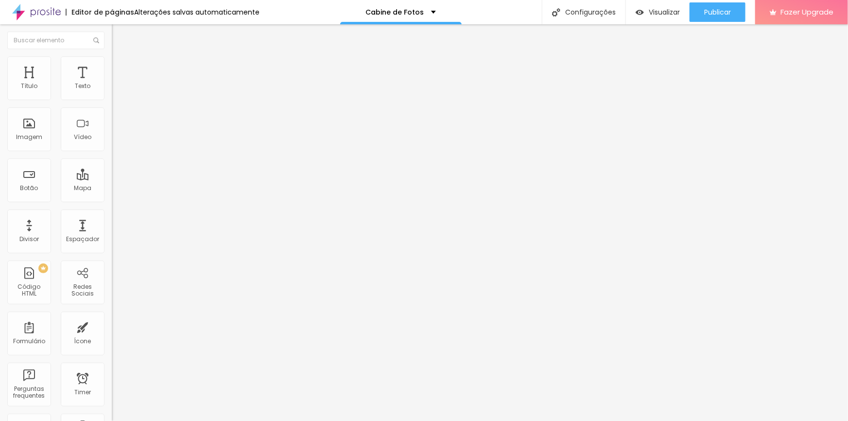
type input "65"
type input "60"
type input "55"
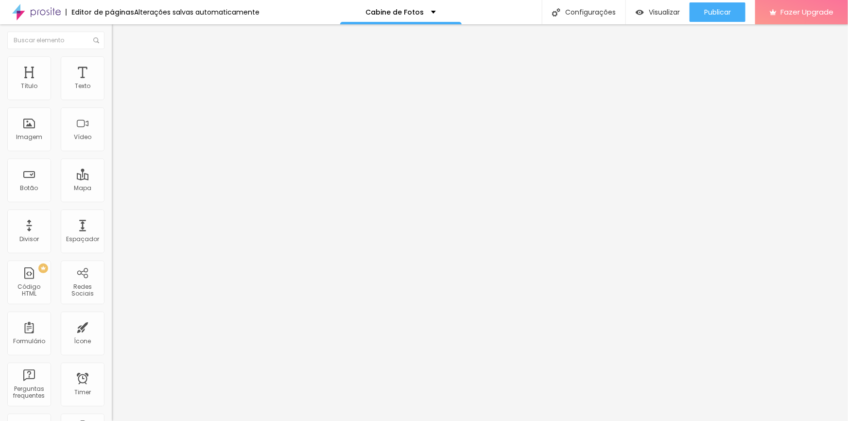
type input "55"
type input "50"
type input "45"
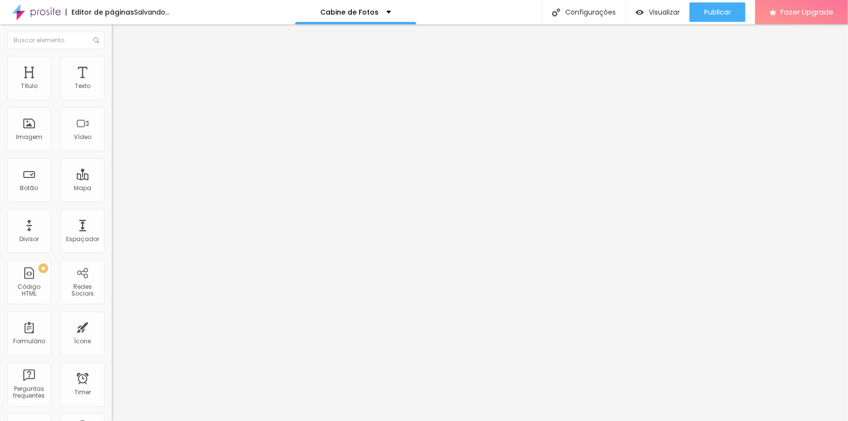
type input "40"
type input "35"
type input "30"
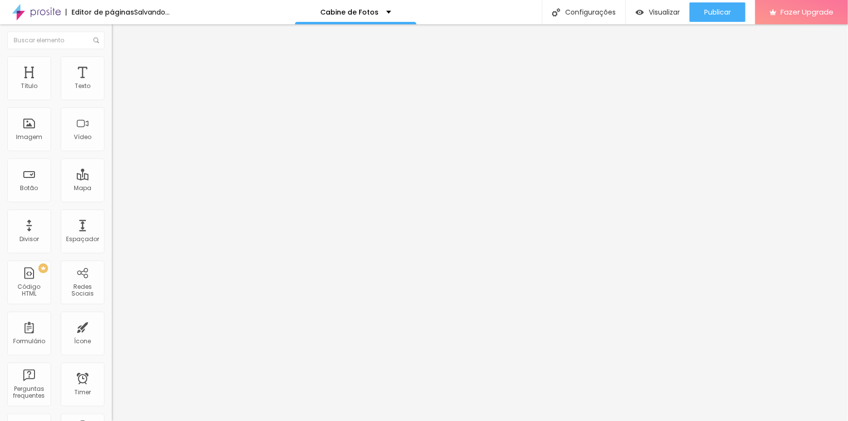
type input "30"
type input "25"
drag, startPoint x: 101, startPoint y: 102, endPoint x: 28, endPoint y: 102, distance: 72.9
type input "25"
click at [112, 100] on input "range" at bounding box center [143, 96] width 63 height 8
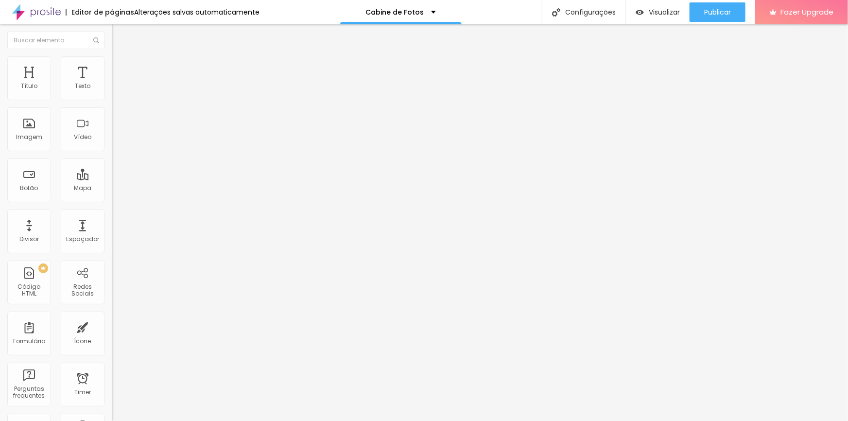
drag, startPoint x: 23, startPoint y: 100, endPoint x: 0, endPoint y: 103, distance: 23.0
click at [112, 103] on div "Tamanho 25 px % 0 Borda arredondada Sombra DESATIVADO Voltar ao padrão" at bounding box center [168, 173] width 112 height 195
type input "20"
type input "15"
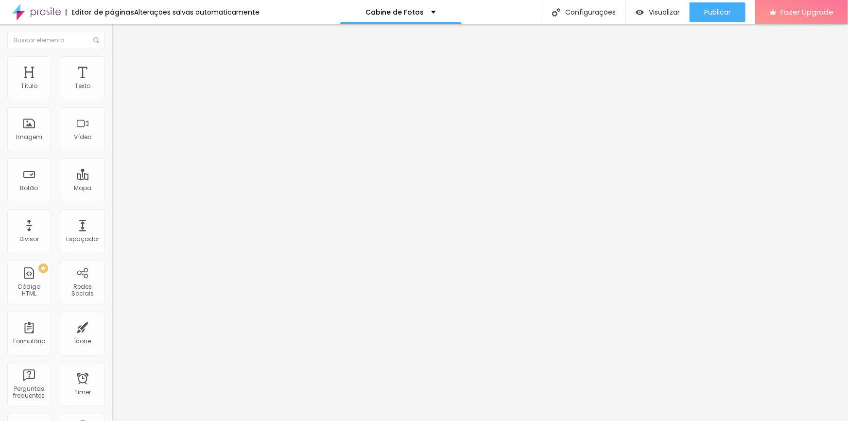
type input "15"
type input "10"
drag, startPoint x: 22, startPoint y: 104, endPoint x: 0, endPoint y: 106, distance: 22.4
type input "10"
click at [112, 100] on input "range" at bounding box center [143, 96] width 63 height 8
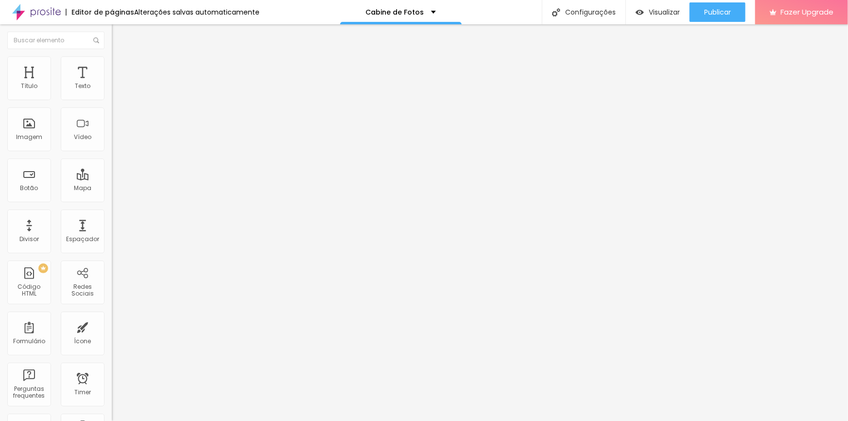
type input "5"
type input "6"
type input "8"
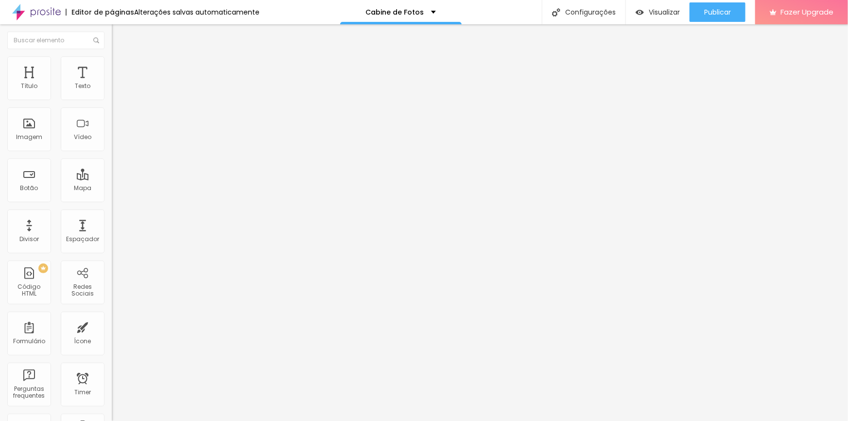
type input "8"
type input "9"
type input "11"
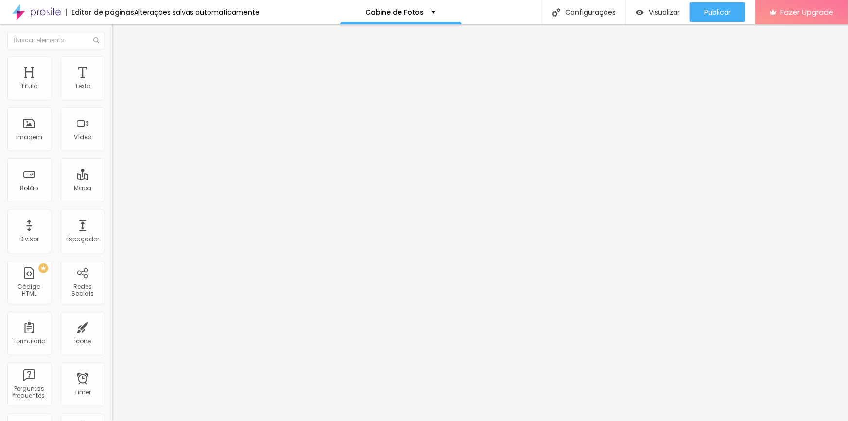
type input "51"
type input "65"
type input "75"
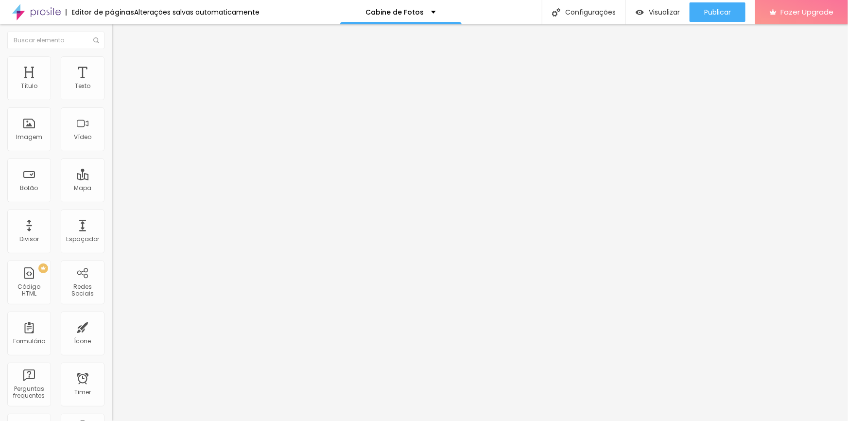
type input "75"
type input "87"
type input "95"
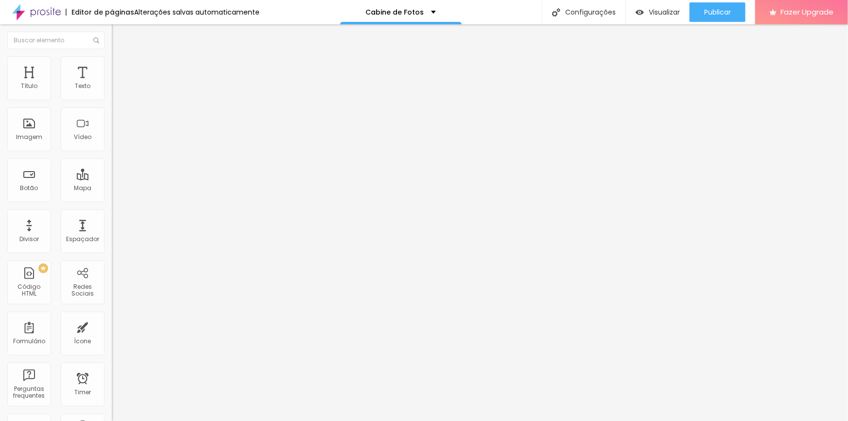
type input "104"
type input "111"
type input "120"
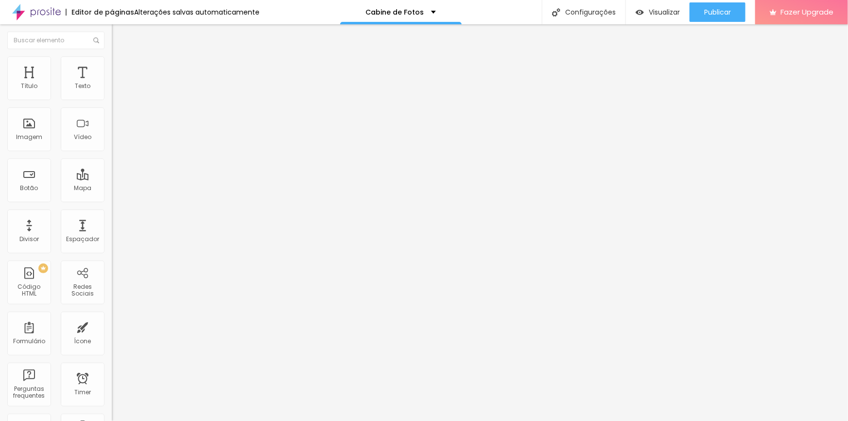
type input "120"
type input "126"
type input "134"
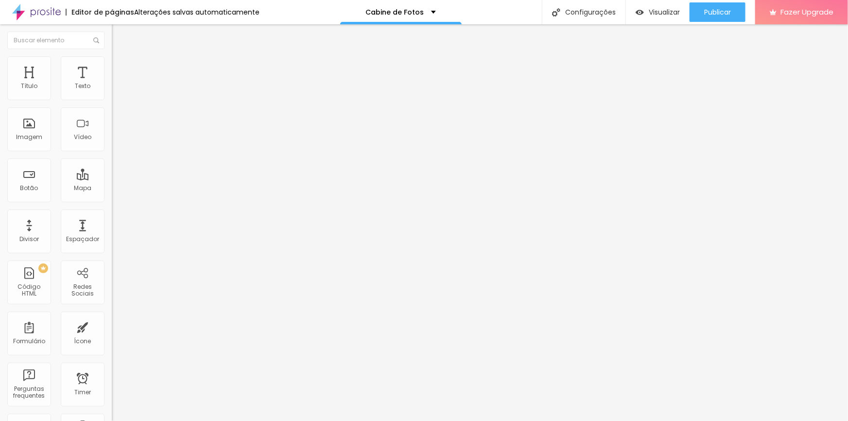
type input "140"
type input "143"
type input "146"
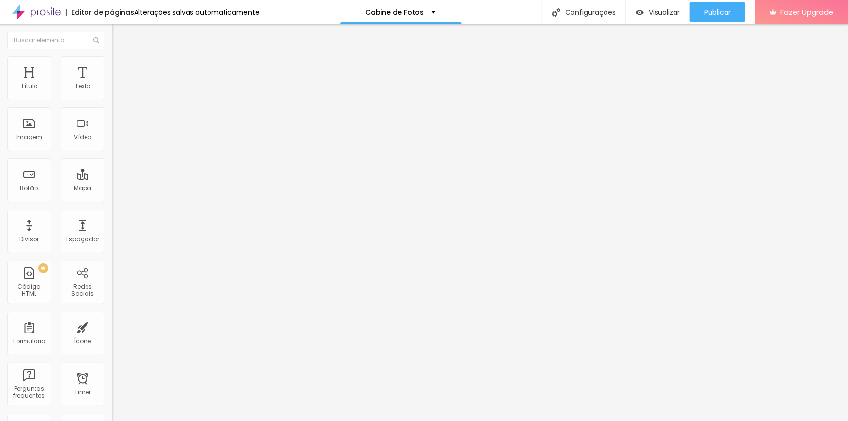
type input "146"
type input "149"
type input "153"
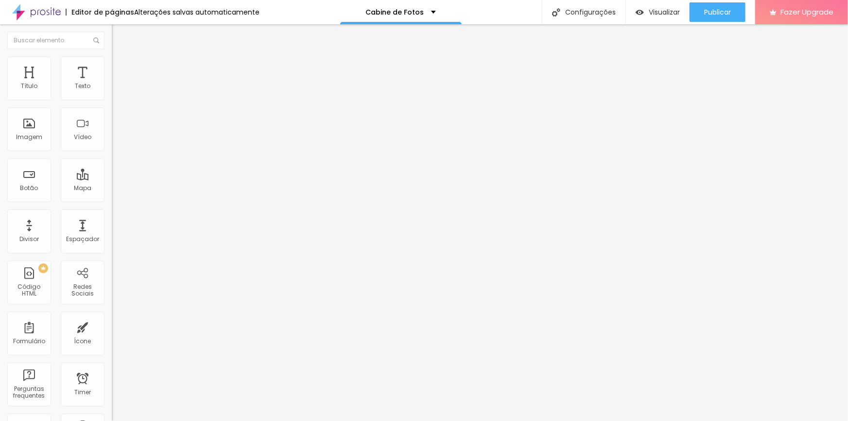
type input "159"
type input "164"
type input "171"
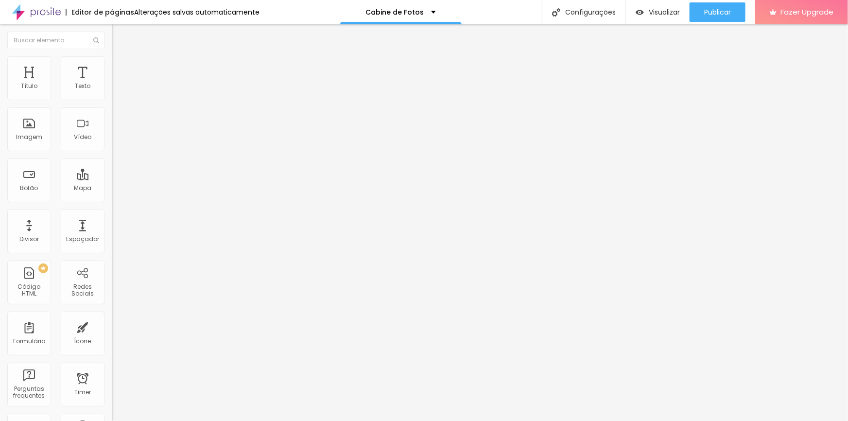
type input "171"
type input "183"
type input "189"
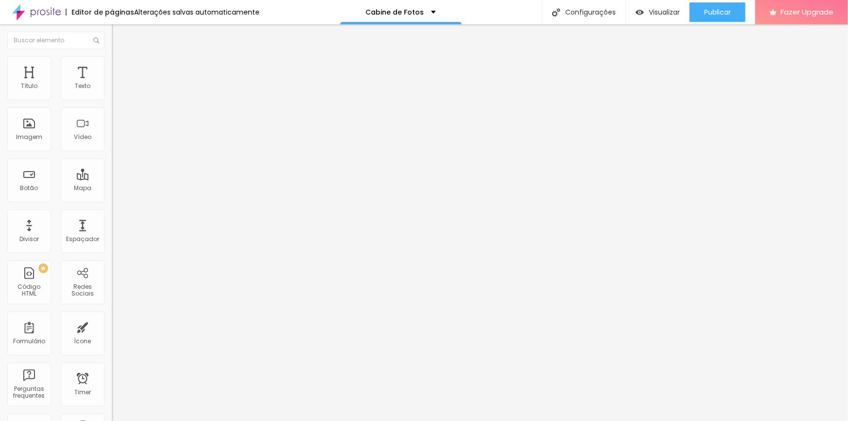
type input "200"
drag, startPoint x: 24, startPoint y: 121, endPoint x: 95, endPoint y: 133, distance: 71.4
type input "200"
click at [112, 213] on input "range" at bounding box center [143, 217] width 63 height 8
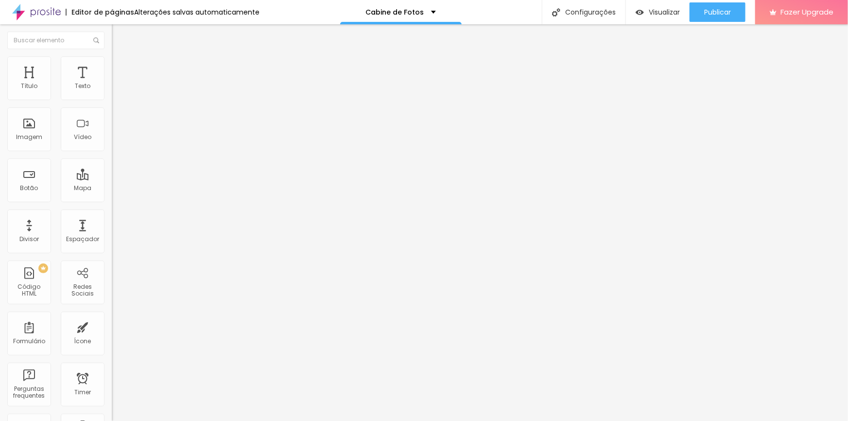
click at [112, 55] on img at bounding box center [116, 51] width 9 height 9
click at [112, 84] on span "Adicionar imagem" at bounding box center [143, 79] width 63 height 8
click at [121, 67] on span "Estilo" at bounding box center [128, 63] width 15 height 8
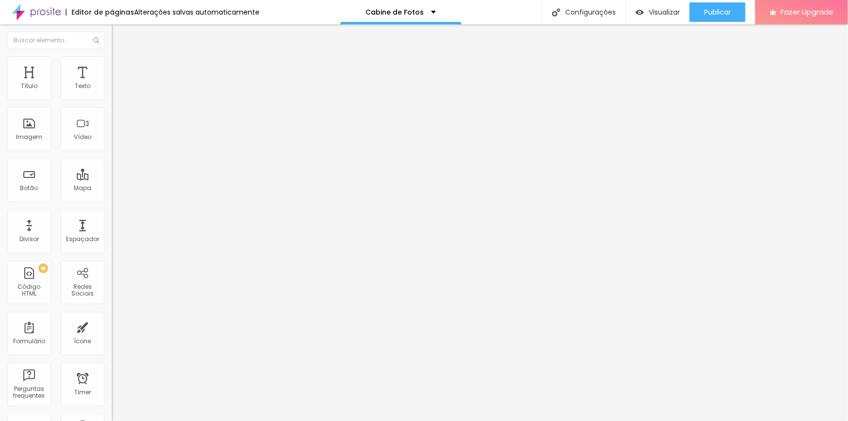
type input "195"
type input "193"
type input "180"
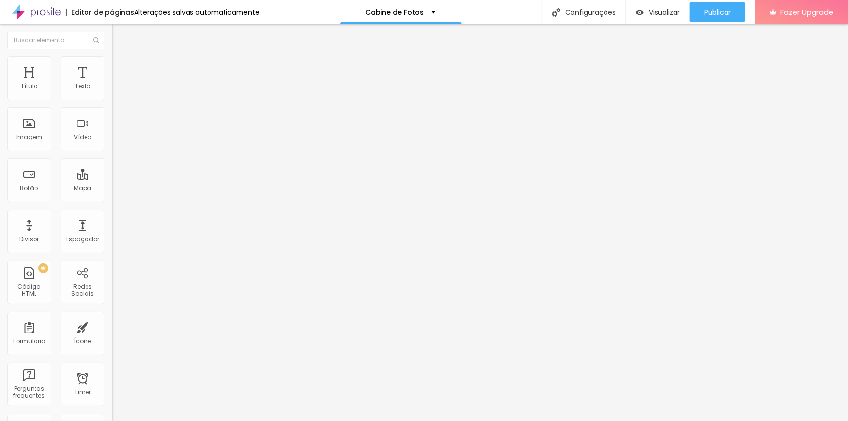
type input "180"
type input "179"
type input "175"
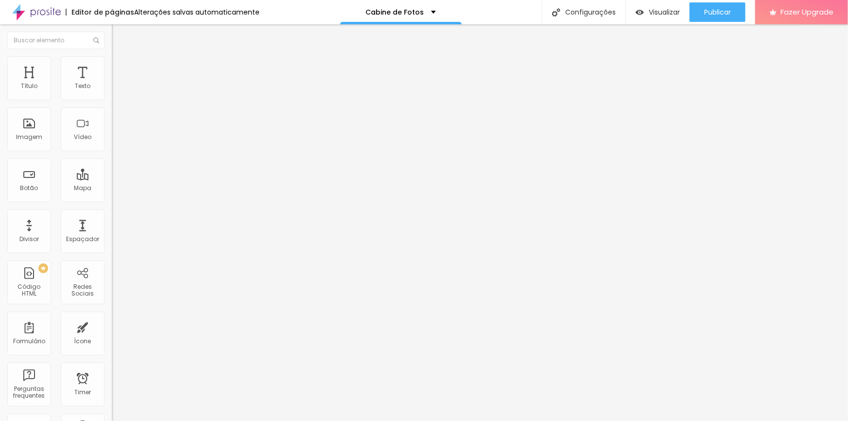
type input "171"
type input "165"
type input "161"
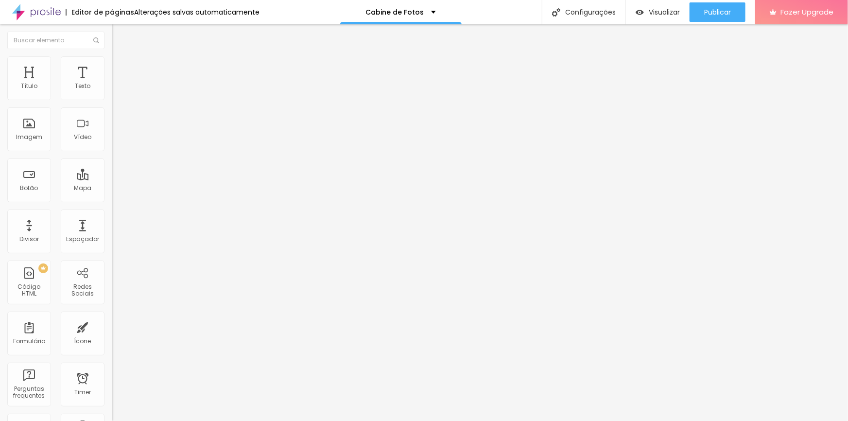
type input "161"
type input "159"
type input "156"
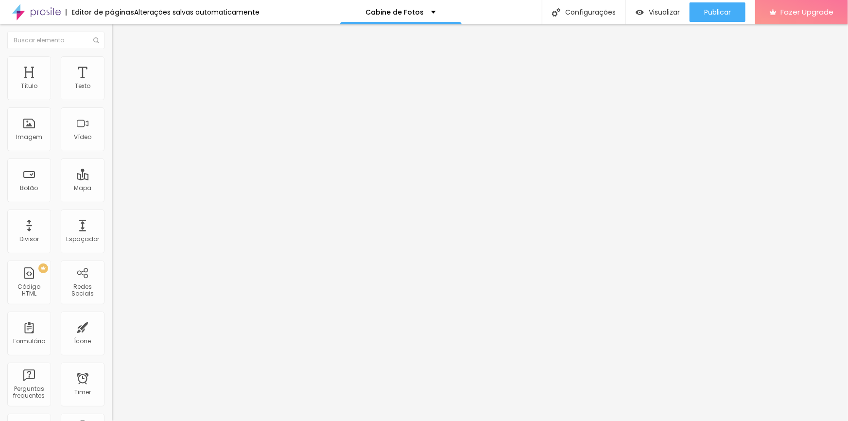
type input "155"
type input "152"
type input "149"
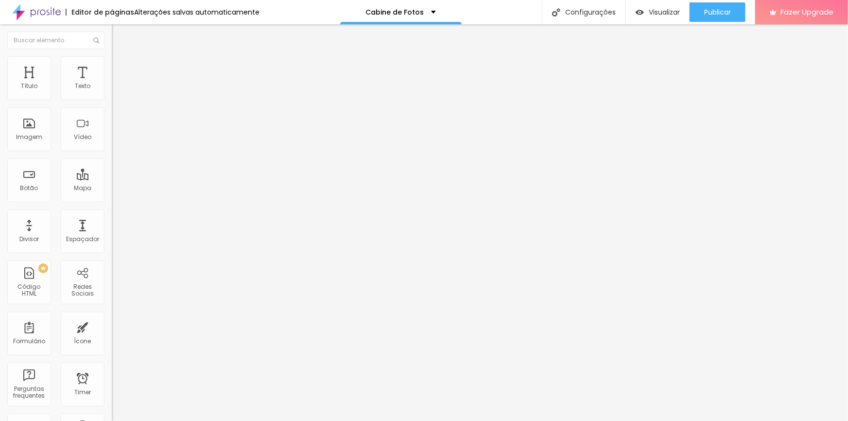
type input "149"
type input "146"
type input "144"
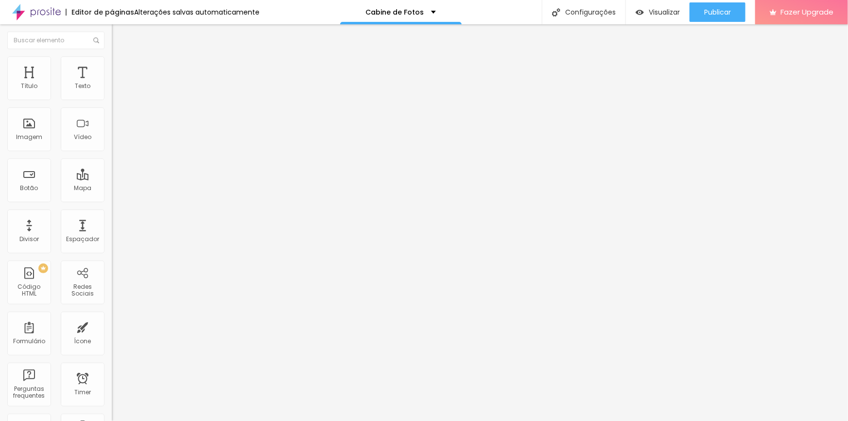
type input "141"
type input "138"
type input "137"
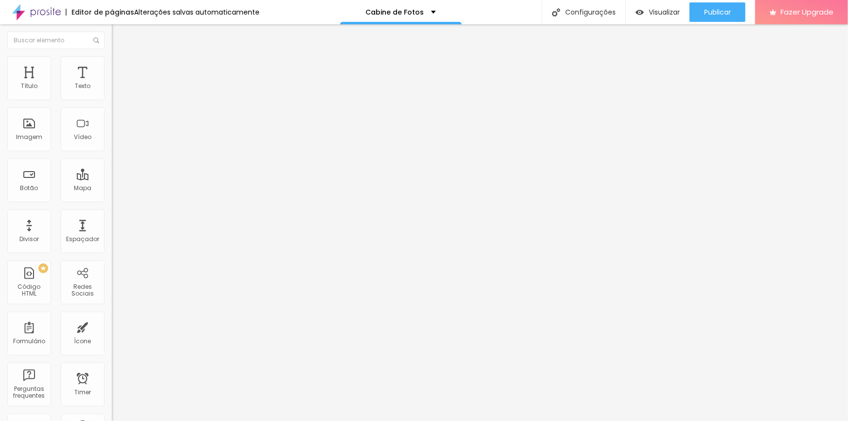
type input "137"
type input "134"
type input "132"
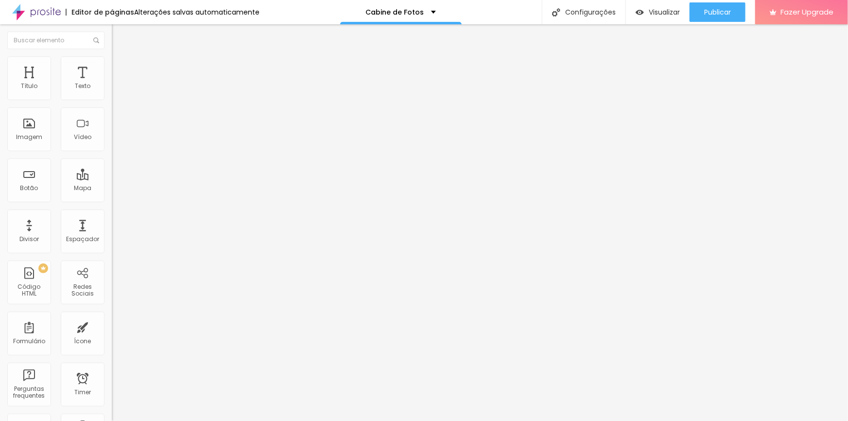
type input "131"
type input "129"
type input "128"
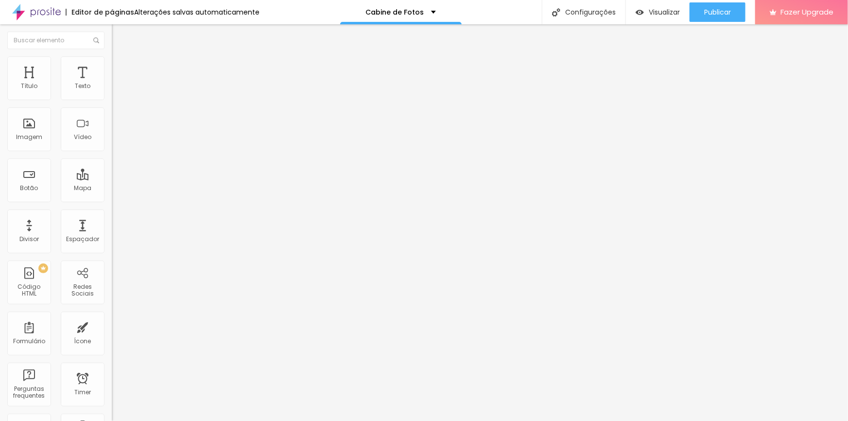
type input "128"
type input "126"
drag, startPoint x: 80, startPoint y: 122, endPoint x: 52, endPoint y: 122, distance: 27.7
click at [112, 213] on input "range" at bounding box center [143, 217] width 63 height 8
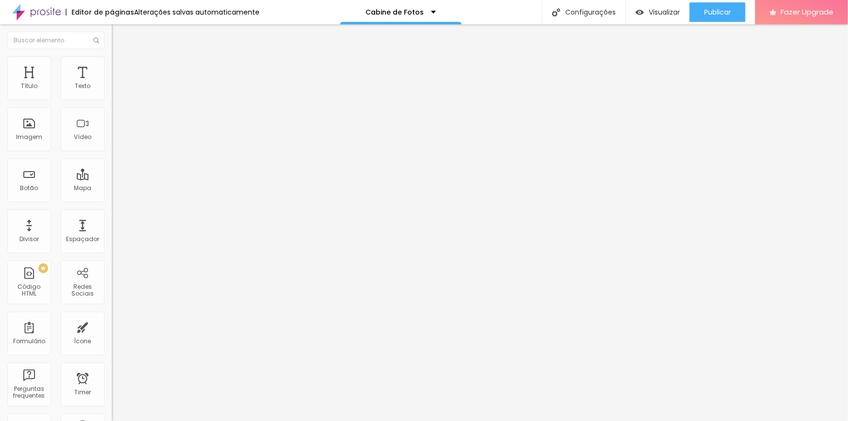
click at [112, 59] on img at bounding box center [116, 60] width 9 height 9
drag, startPoint x: 10, startPoint y: 103, endPoint x: 23, endPoint y: 102, distance: 13.6
click at [112, 100] on input "range" at bounding box center [143, 96] width 63 height 8
drag, startPoint x: 55, startPoint y: 121, endPoint x: 6, endPoint y: 122, distance: 49.1
click at [112, 213] on input "range" at bounding box center [143, 217] width 63 height 8
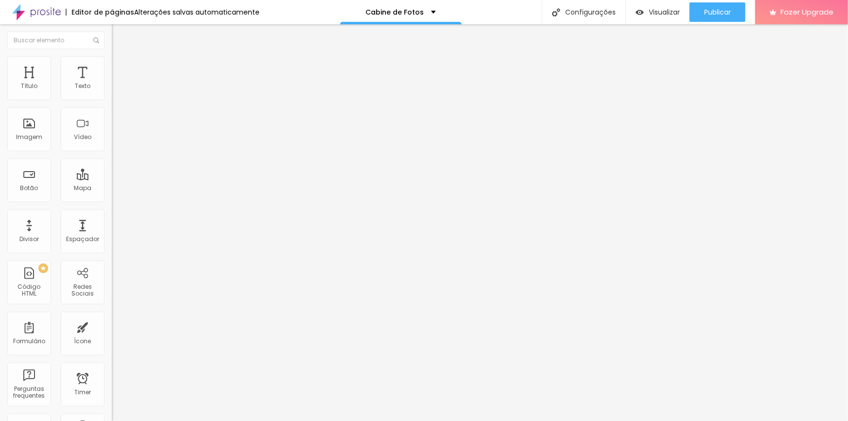
click at [119, 38] on div "Editar Imagem" at bounding box center [151, 36] width 65 height 8
click at [112, 59] on li "Estilo" at bounding box center [168, 61] width 112 height 10
drag, startPoint x: 18, startPoint y: 101, endPoint x: 103, endPoint y: 106, distance: 84.8
click at [112, 100] on input "range" at bounding box center [143, 96] width 63 height 8
click at [112, 56] on li "Conteúdo" at bounding box center [168, 52] width 112 height 10
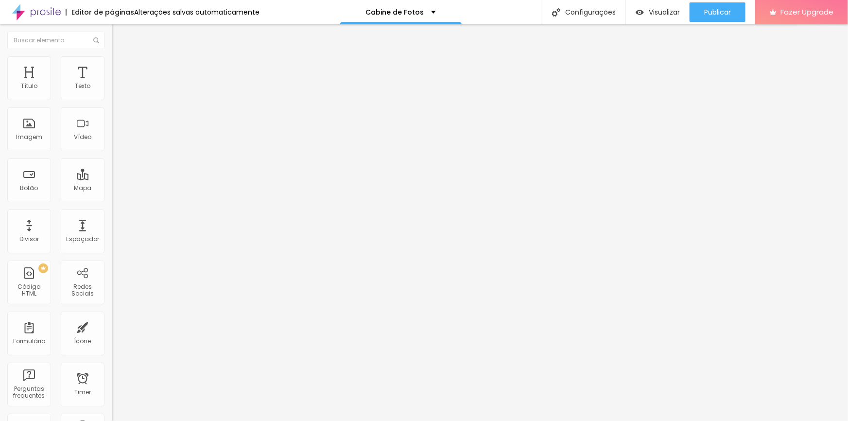
click at [119, 35] on img "button" at bounding box center [123, 36] width 8 height 8
click at [112, 65] on li "Estilo" at bounding box center [168, 61] width 112 height 10
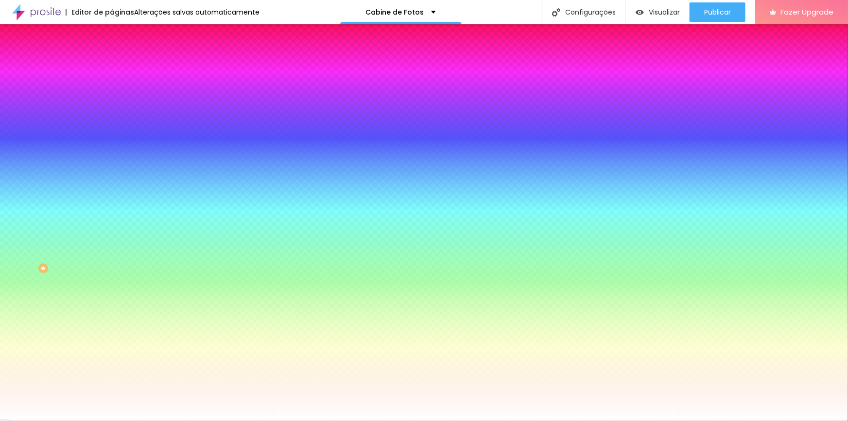
click at [112, 53] on li "Conteúdo" at bounding box center [168, 52] width 112 height 10
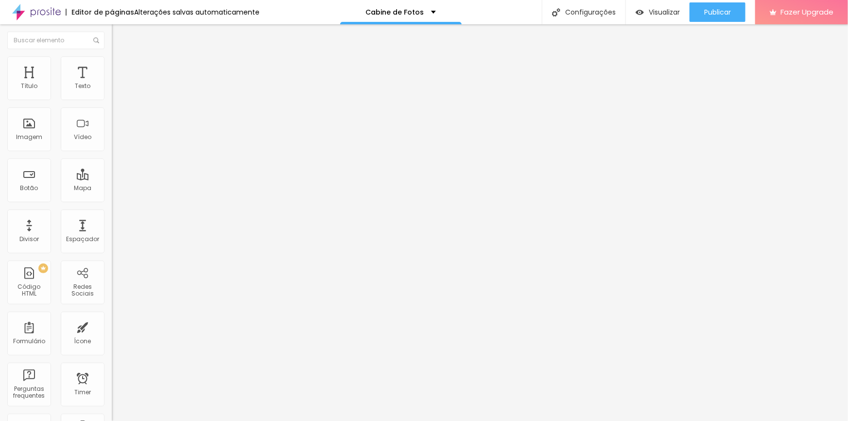
click at [119, 34] on div "Editar Coluna" at bounding box center [149, 36] width 60 height 8
click at [112, 84] on span "Trocar imagem" at bounding box center [138, 79] width 53 height 8
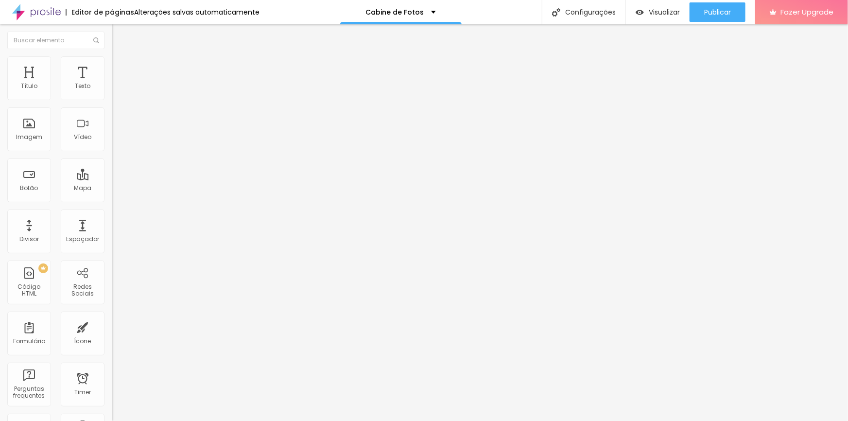
click at [112, 84] on span "Trocar imagem" at bounding box center [138, 79] width 53 height 8
click at [31, 136] on div "Imagem" at bounding box center [29, 137] width 26 height 7
click at [112, 84] on span "Trocar imagem" at bounding box center [138, 79] width 53 height 8
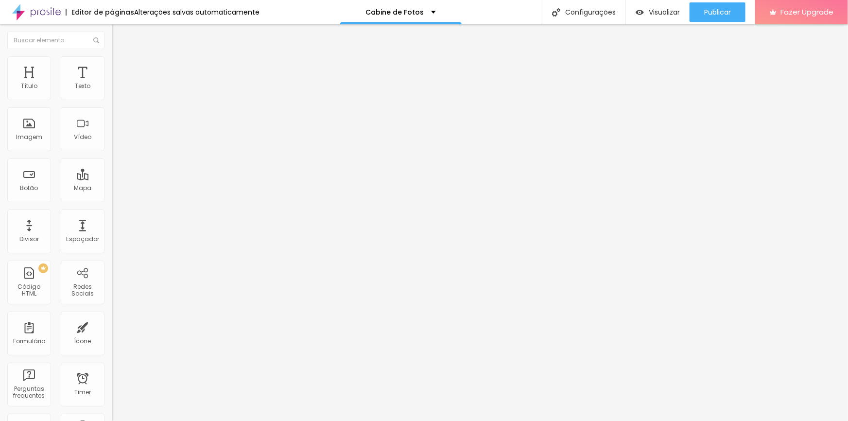
click at [641, 9] on img "button" at bounding box center [640, 12] width 8 height 8
click at [704, 12] on span "Publicar" at bounding box center [717, 12] width 27 height 8
